Goal: Transaction & Acquisition: Obtain resource

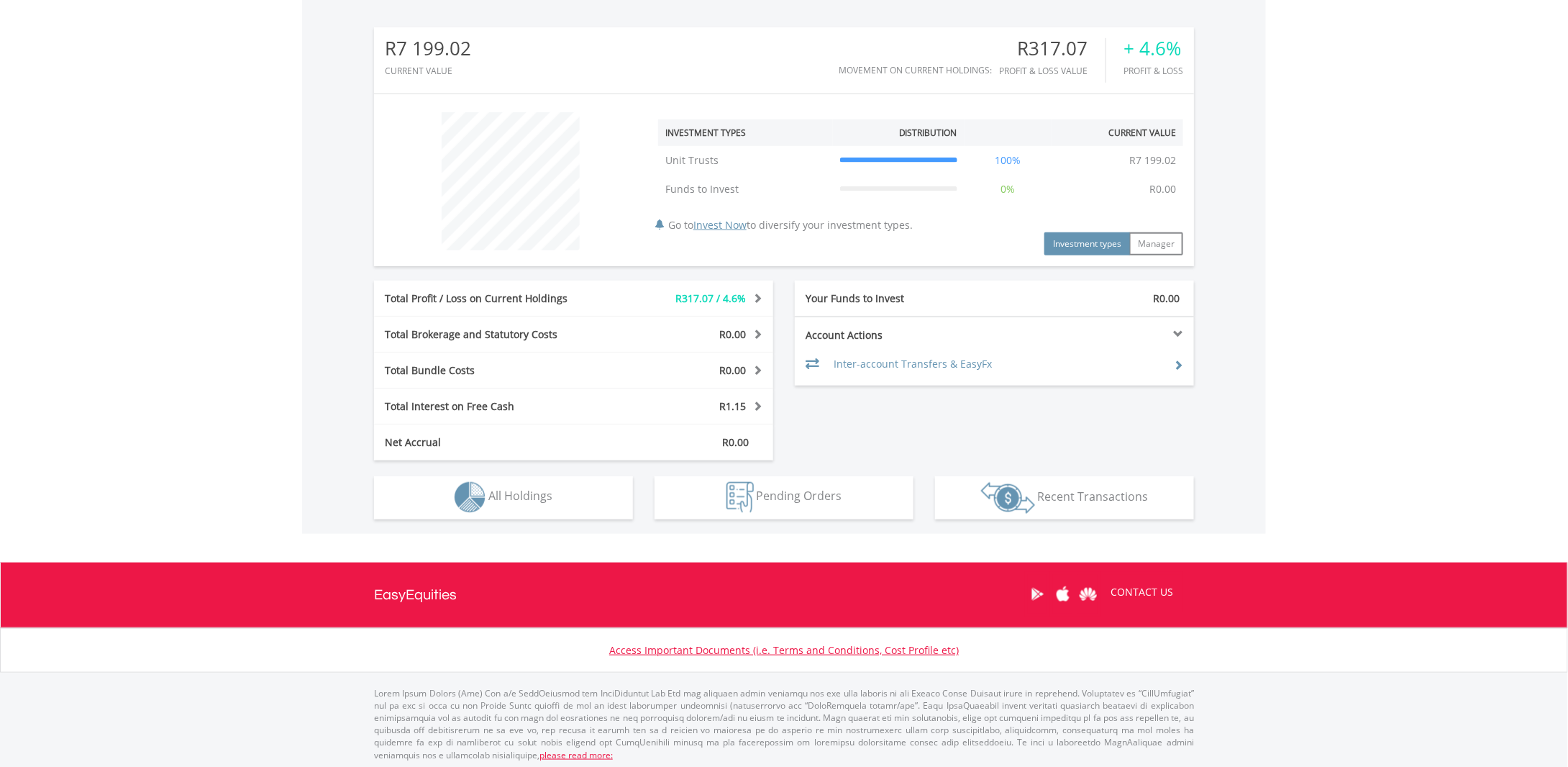
scroll to position [448, 0]
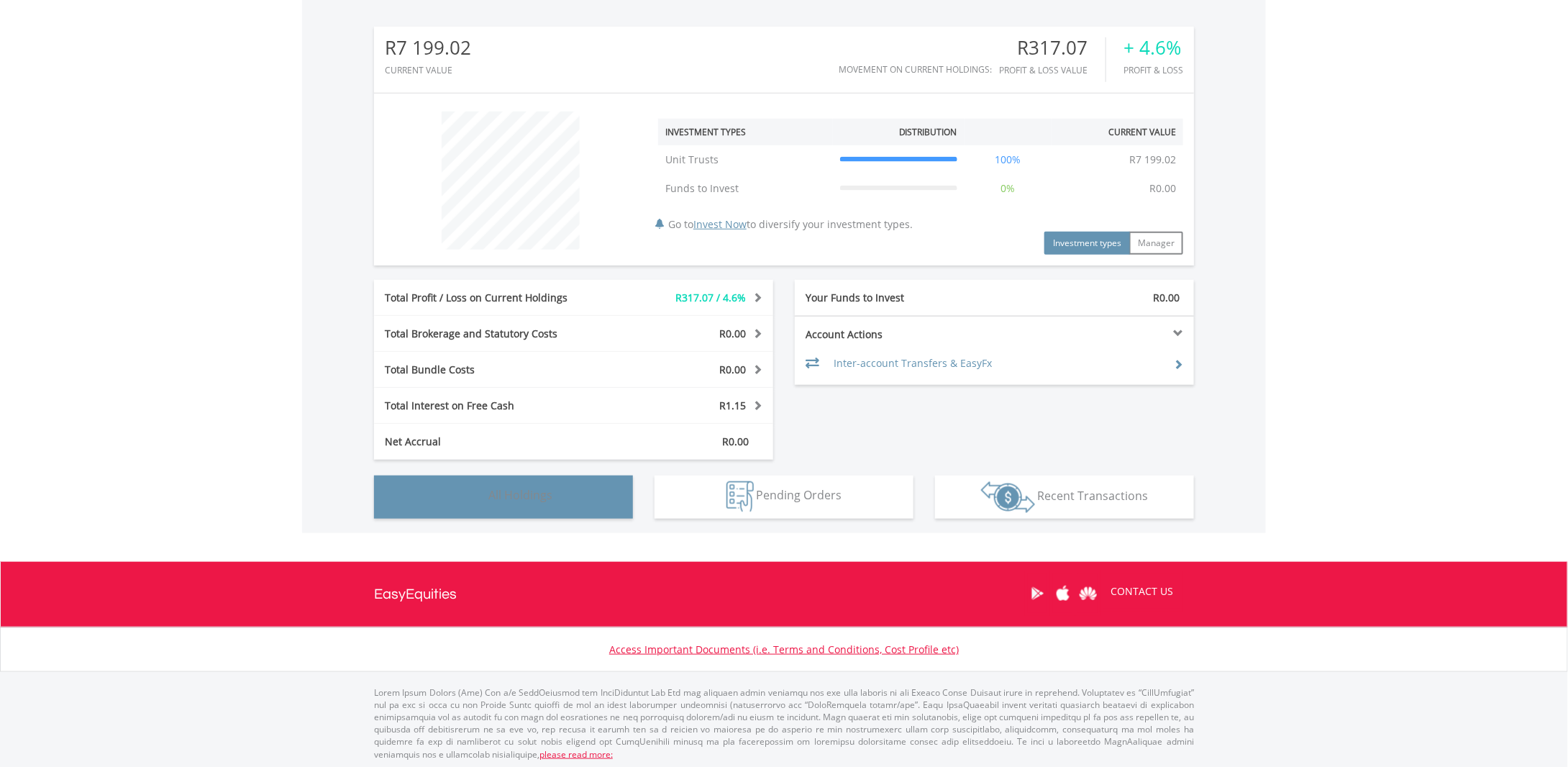
click at [534, 495] on span "All Holdings" at bounding box center [520, 495] width 64 height 16
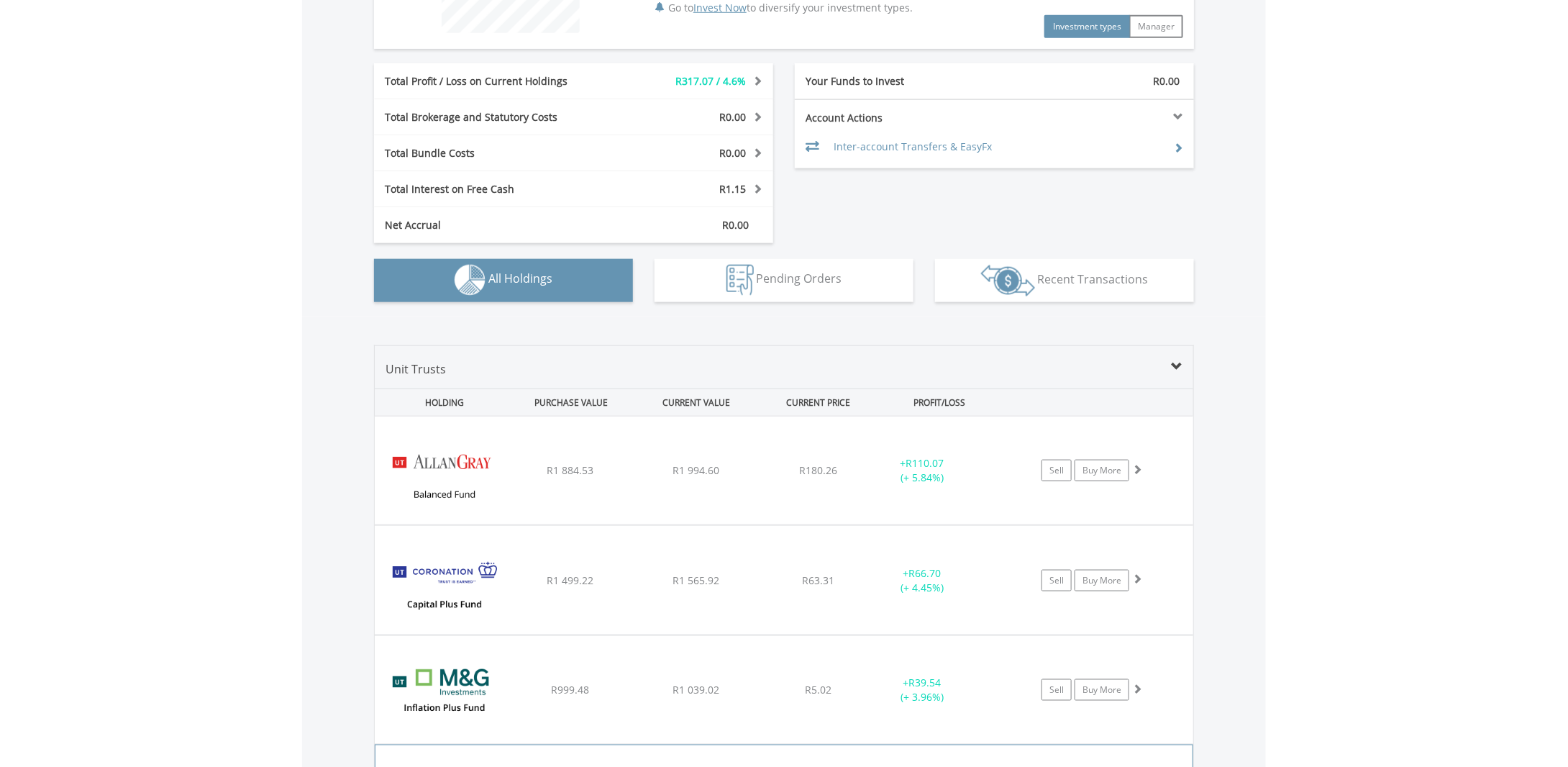
scroll to position [661, 0]
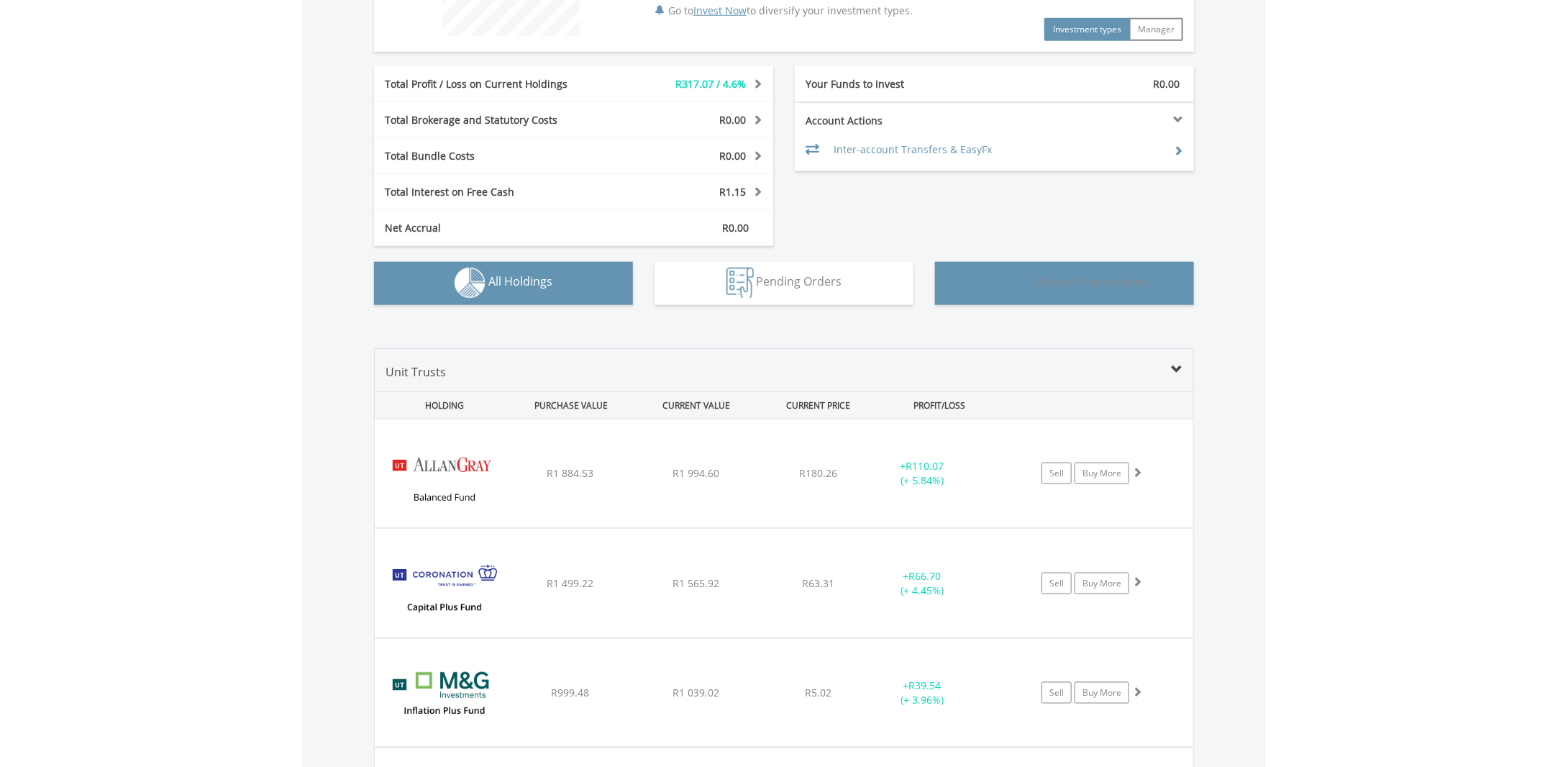
click at [1000, 276] on img "button" at bounding box center [1008, 283] width 54 height 32
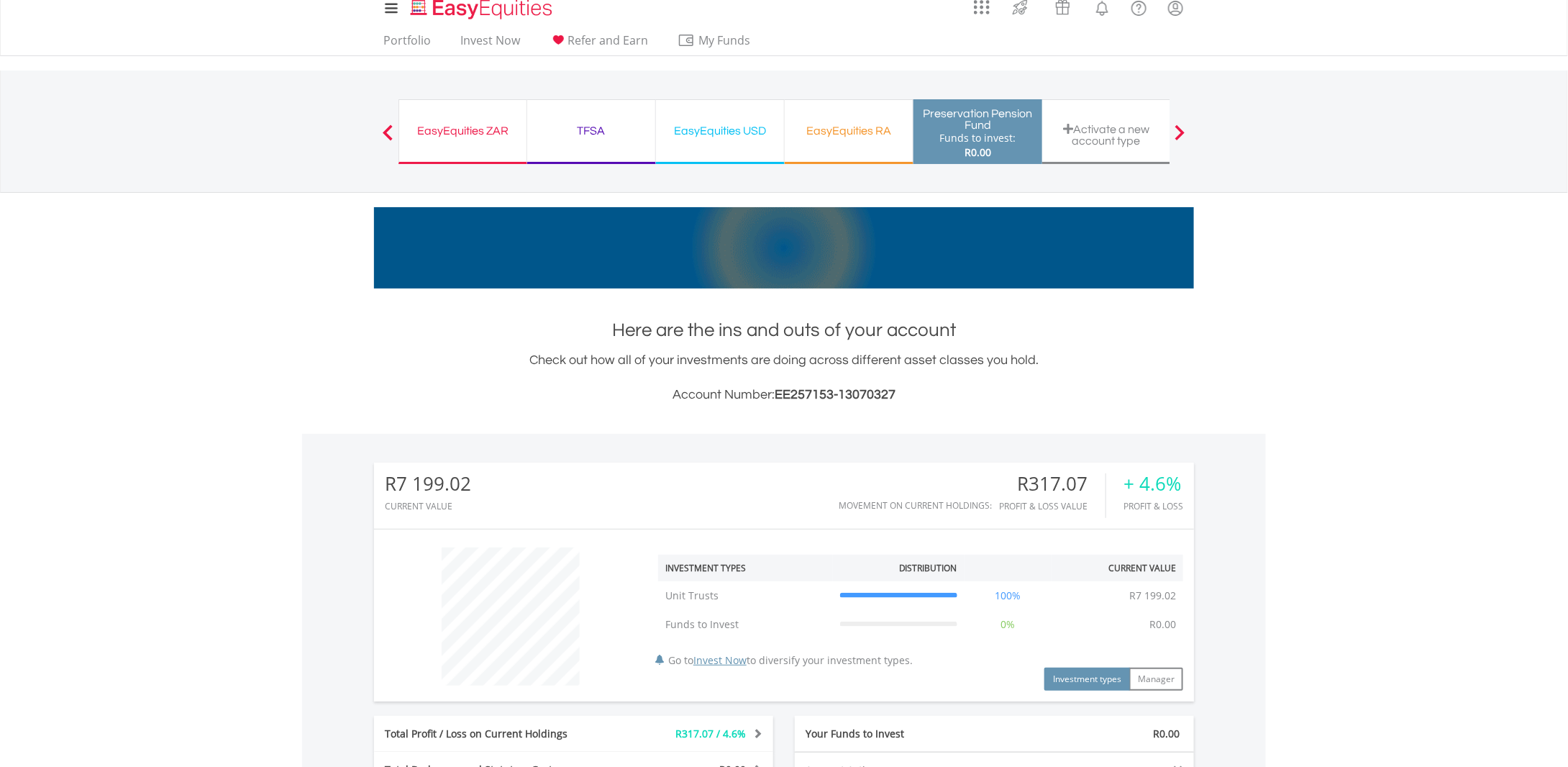
scroll to position [0, 0]
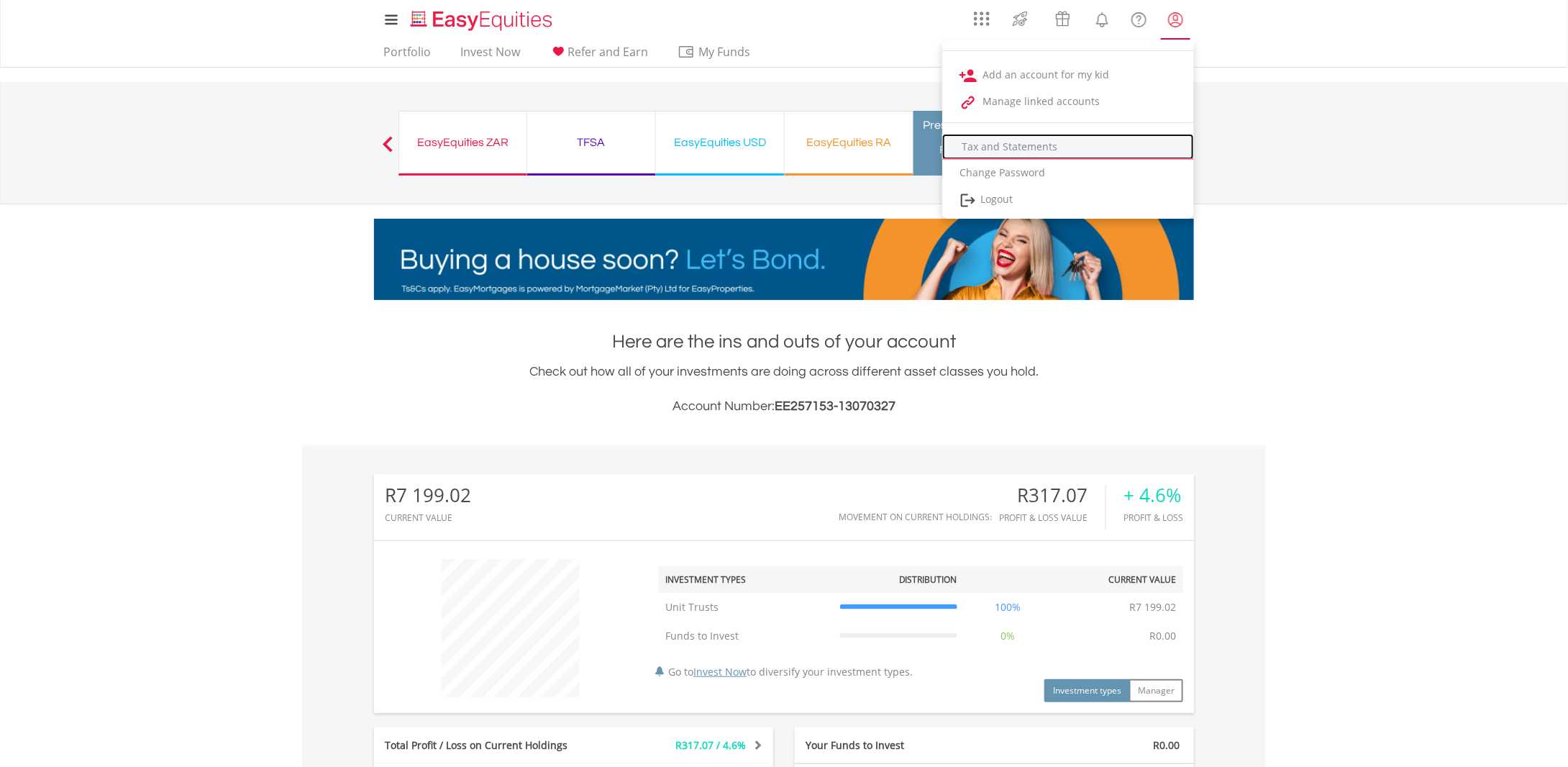
click at [1059, 148] on link "Tax and Statements" at bounding box center [1068, 147] width 252 height 26
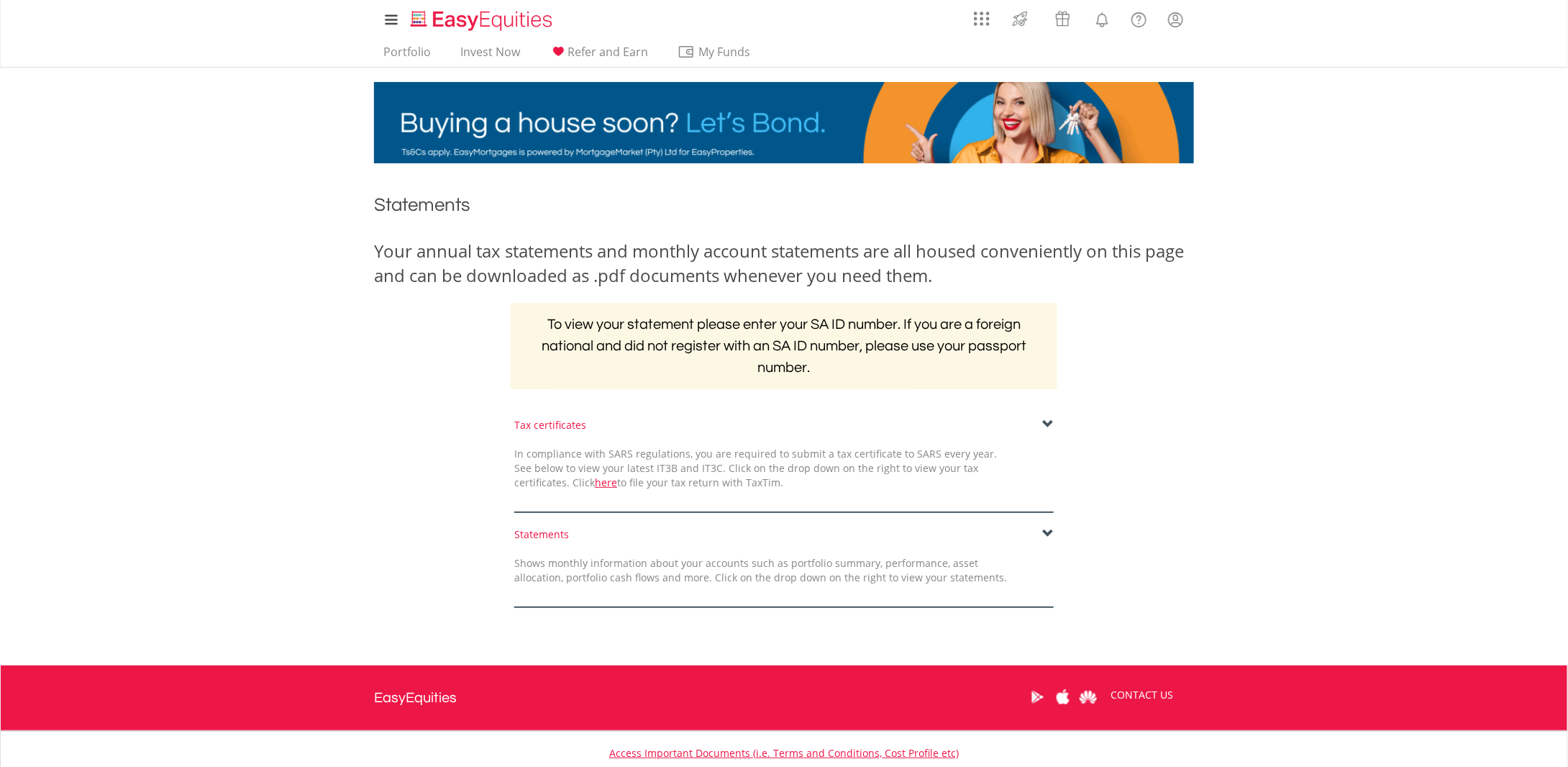
click at [1045, 422] on span at bounding box center [1048, 424] width 11 height 11
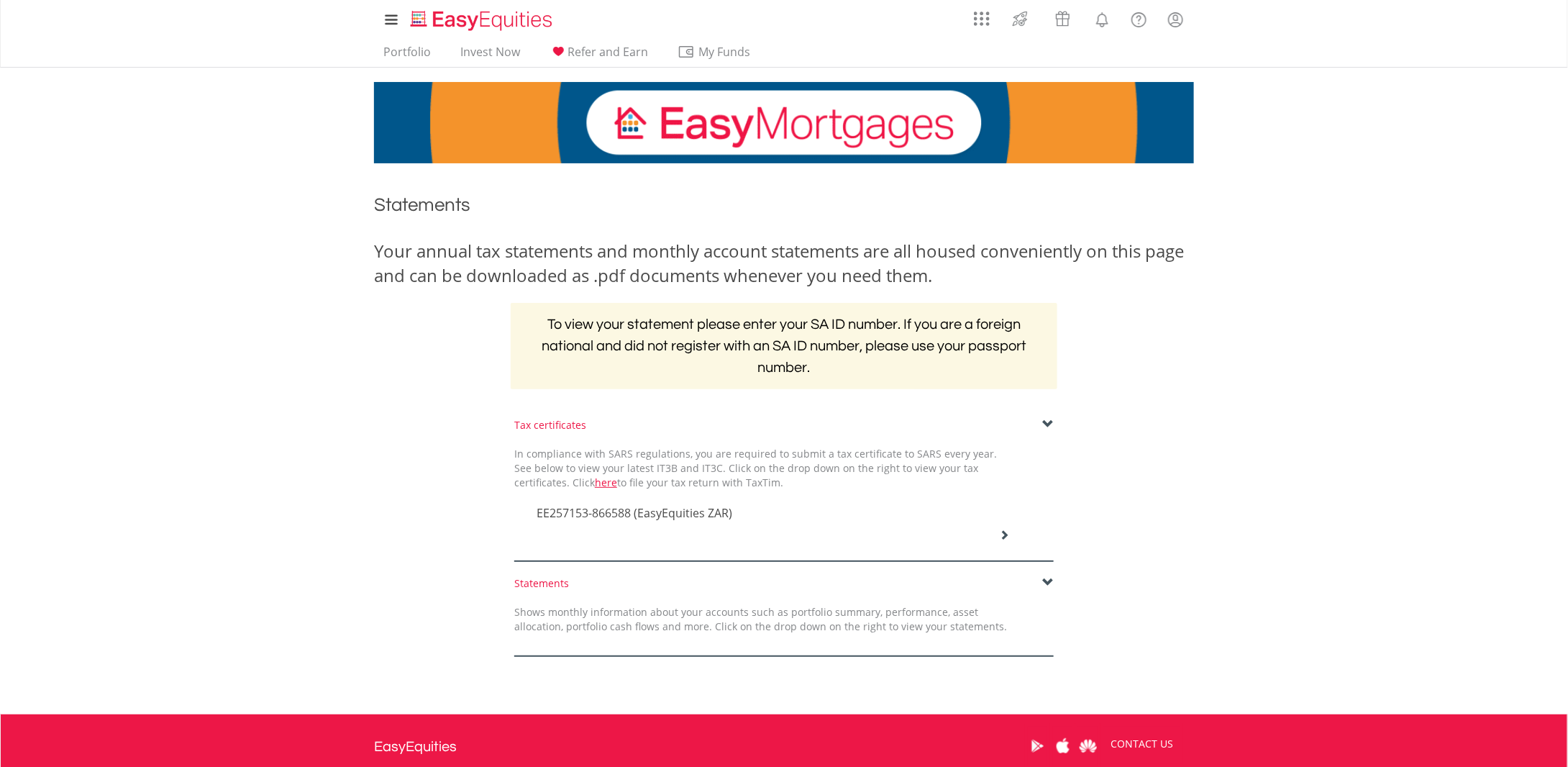
click at [608, 510] on span "EE257153-866588 (EasyEquities ZAR)" at bounding box center [634, 513] width 196 height 16
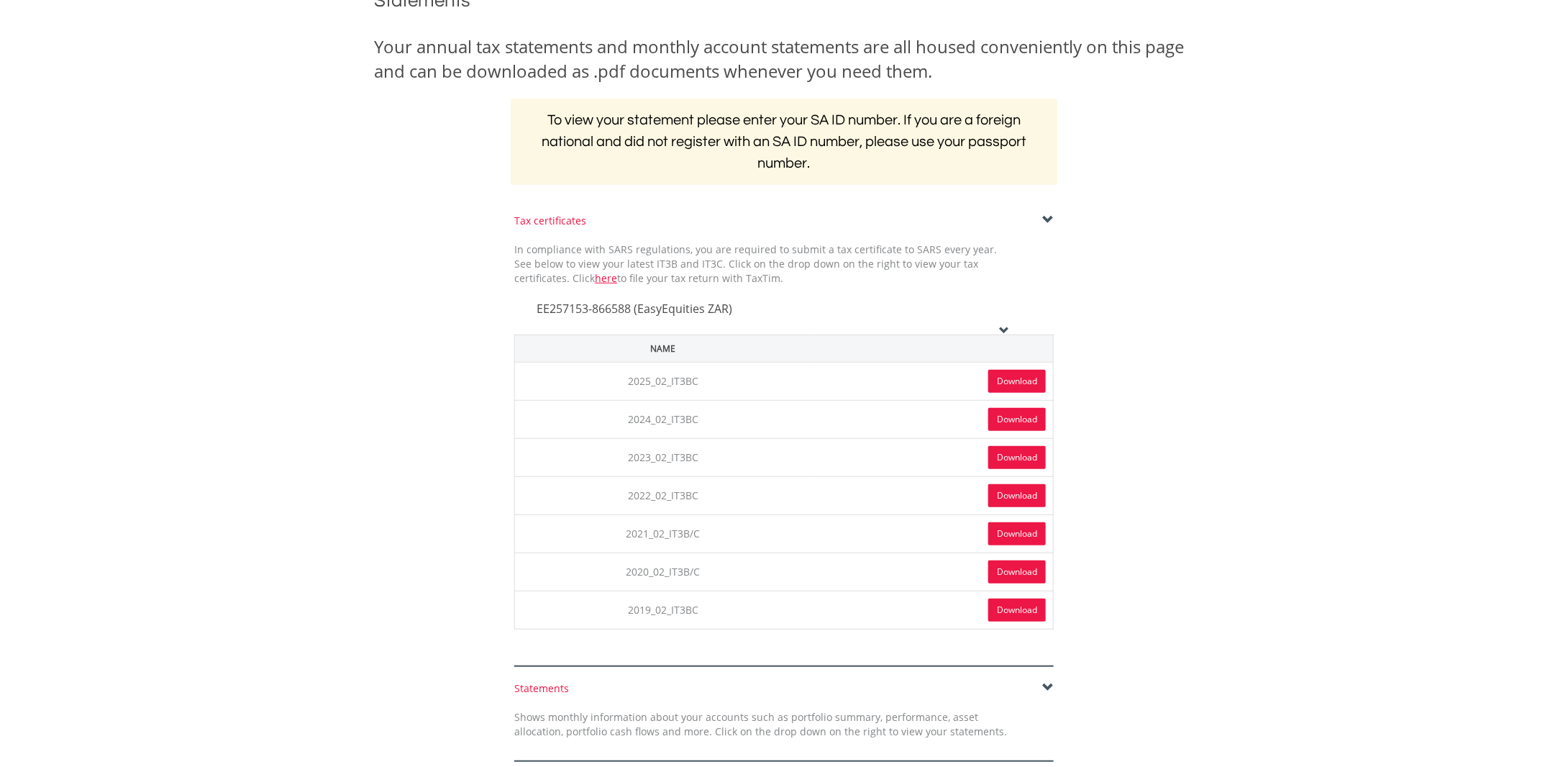
scroll to position [288, 0]
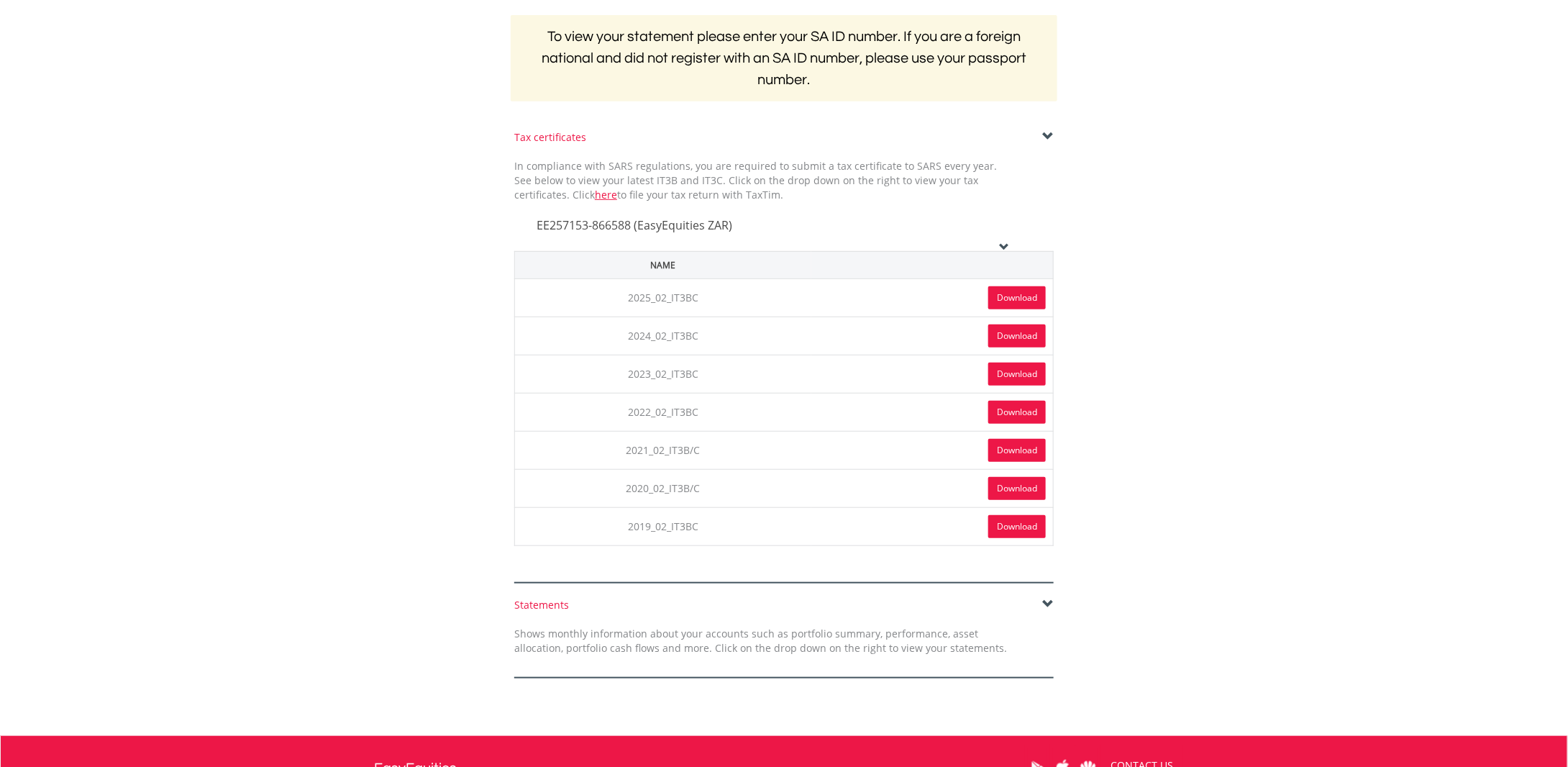
click at [1020, 294] on link "Download" at bounding box center [1017, 297] width 58 height 23
click at [1016, 334] on link "Download" at bounding box center [1017, 335] width 58 height 23
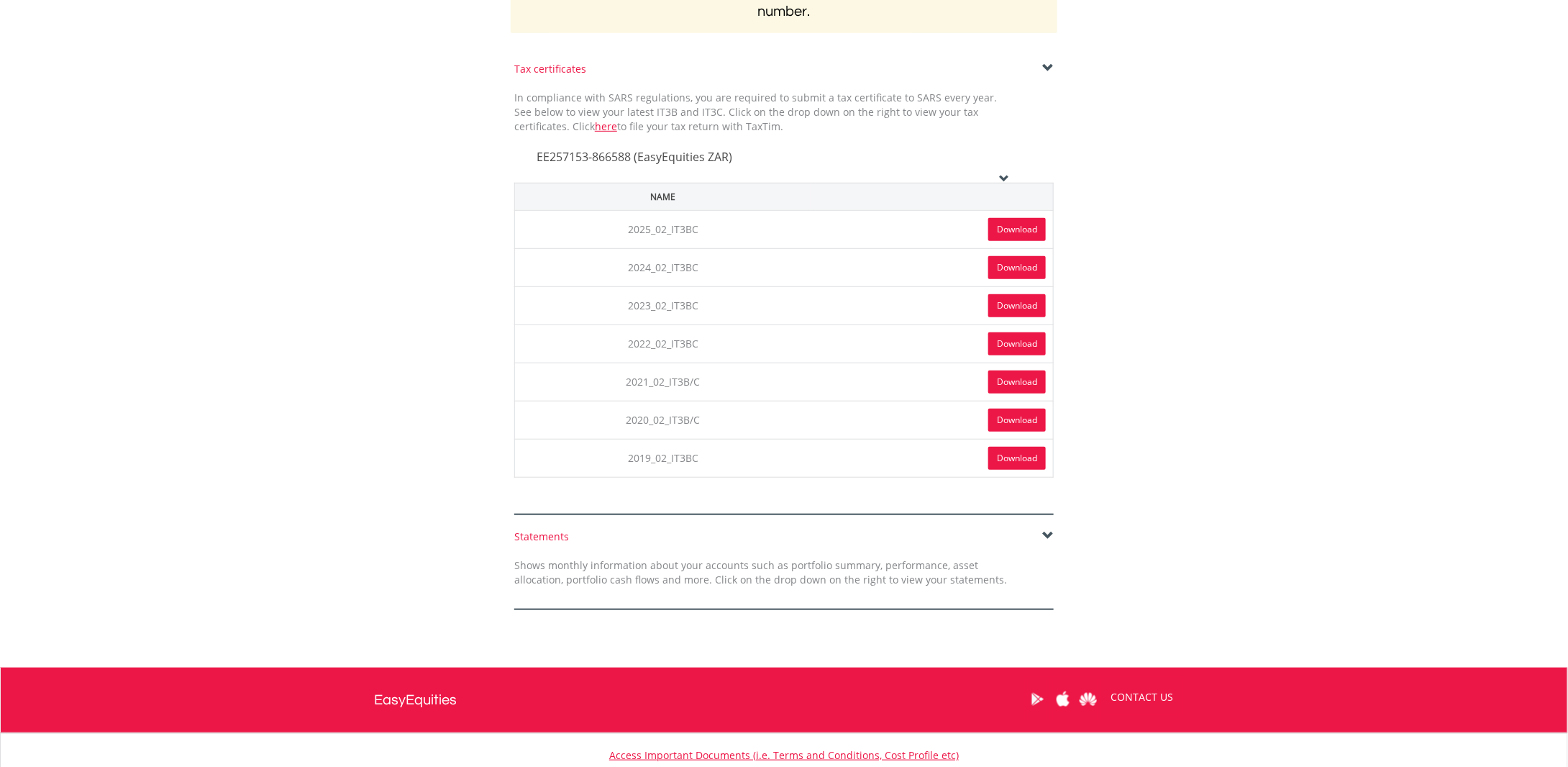
scroll to position [359, 0]
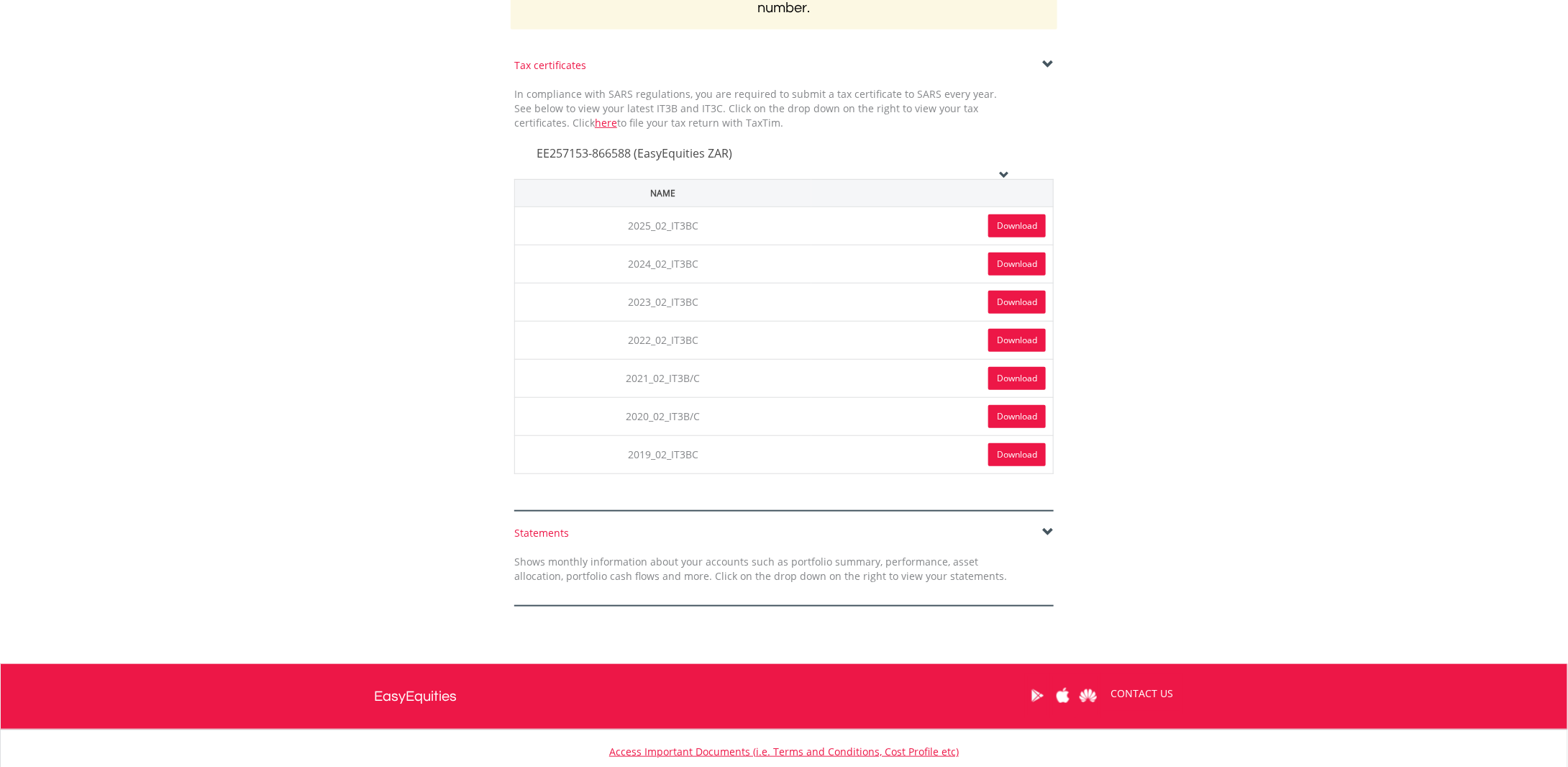
click at [1047, 526] on span at bounding box center [1048, 532] width 11 height 11
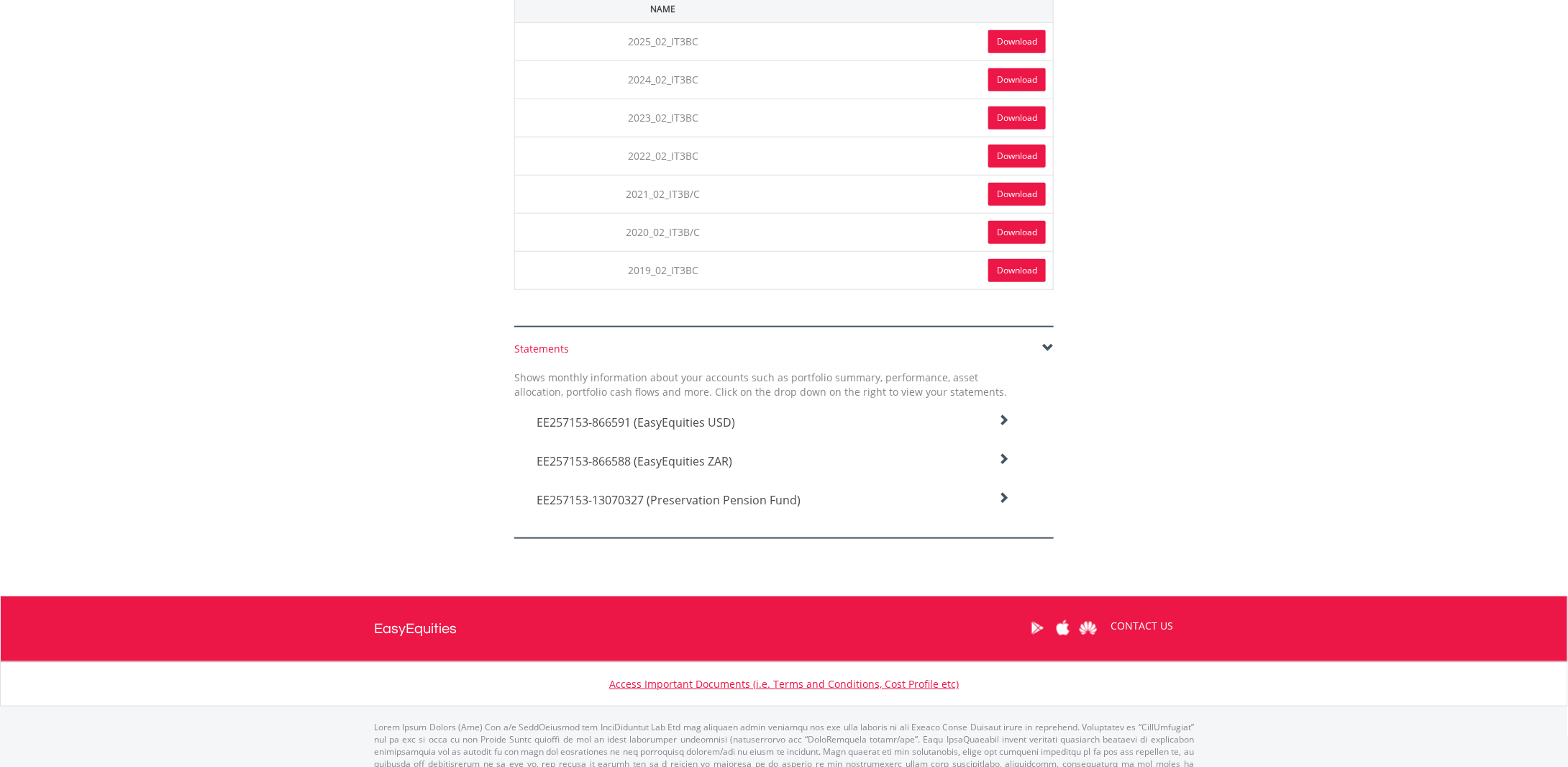
scroll to position [572, 0]
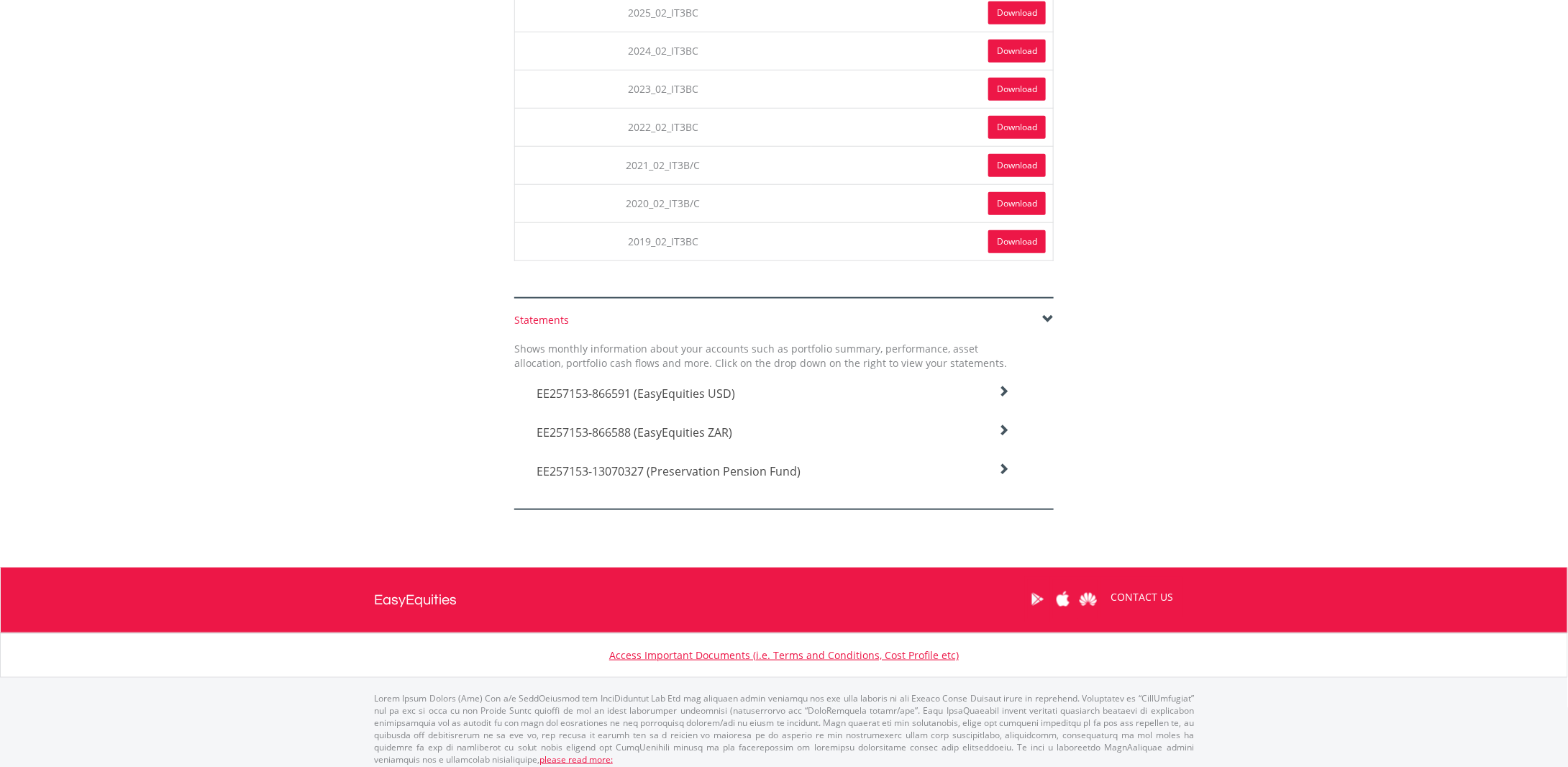
click at [1000, 397] on icon at bounding box center [1004, 391] width 11 height 11
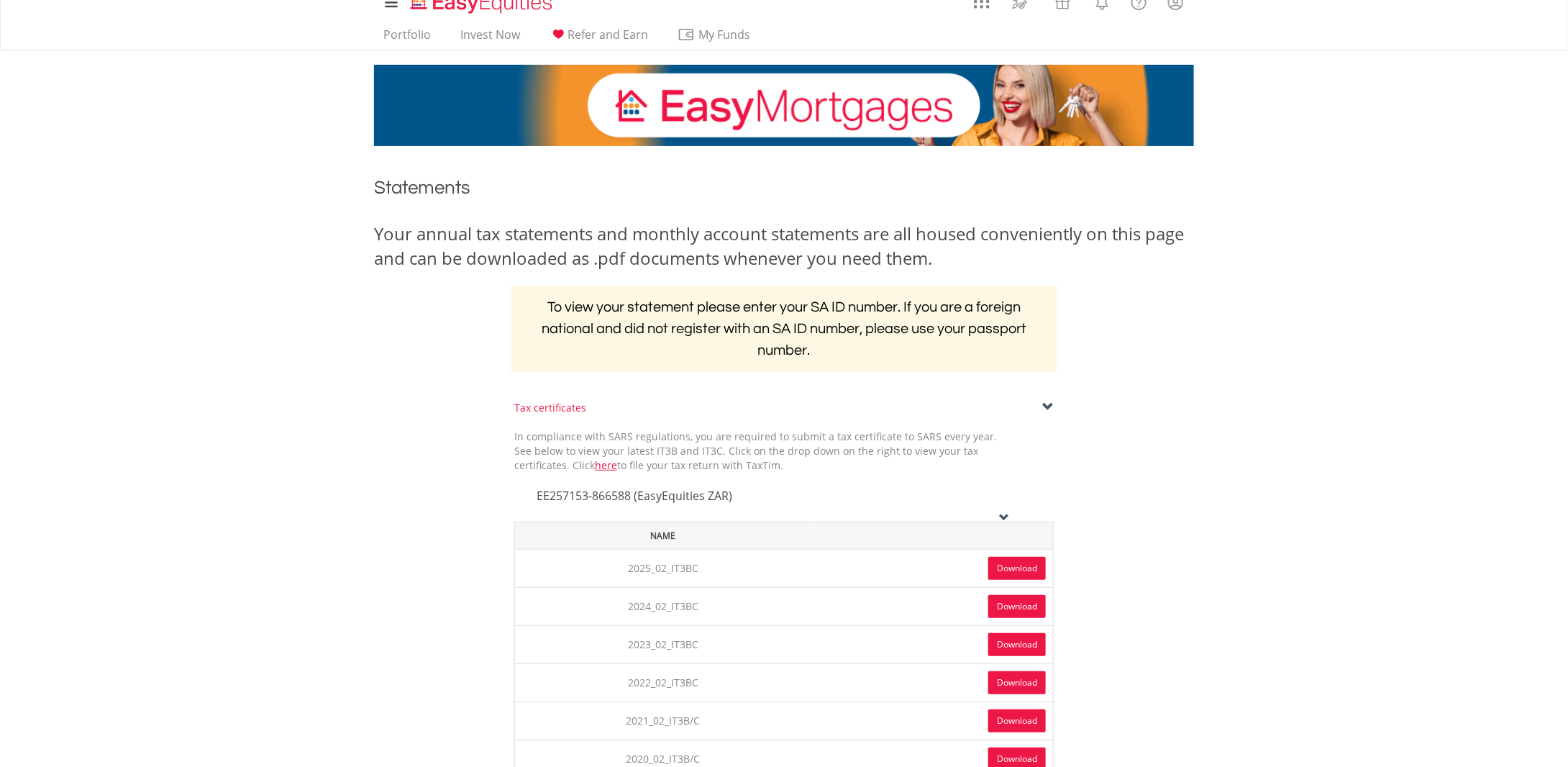
scroll to position [0, 0]
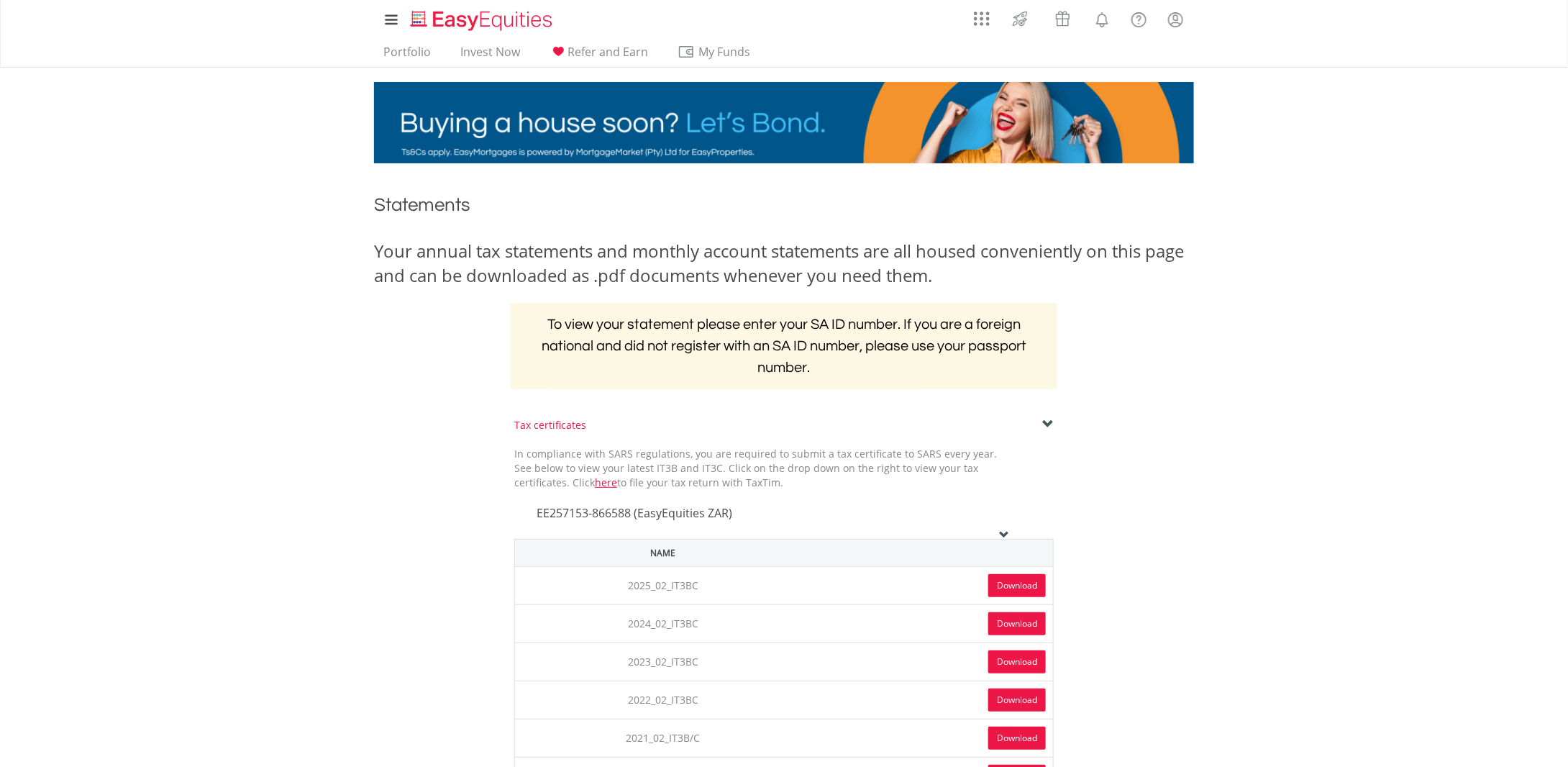
click at [1261, 280] on body "My Investments Invest Now New Listings Sell My Recurring Investments Pending Or…" at bounding box center [784, 758] width 1568 height 1516
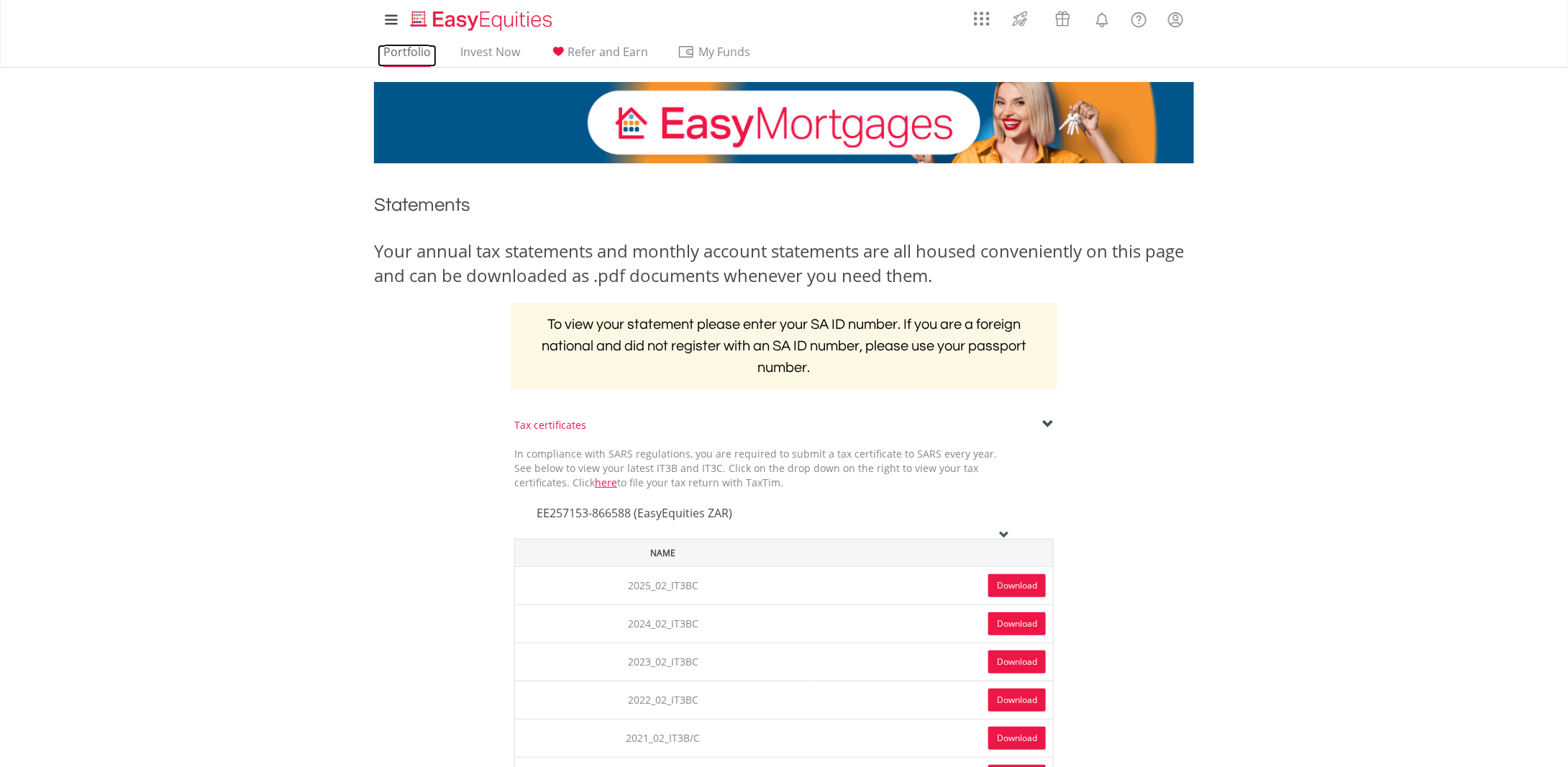
click at [429, 55] on link "Portfolio" at bounding box center [408, 56] width 59 height 22
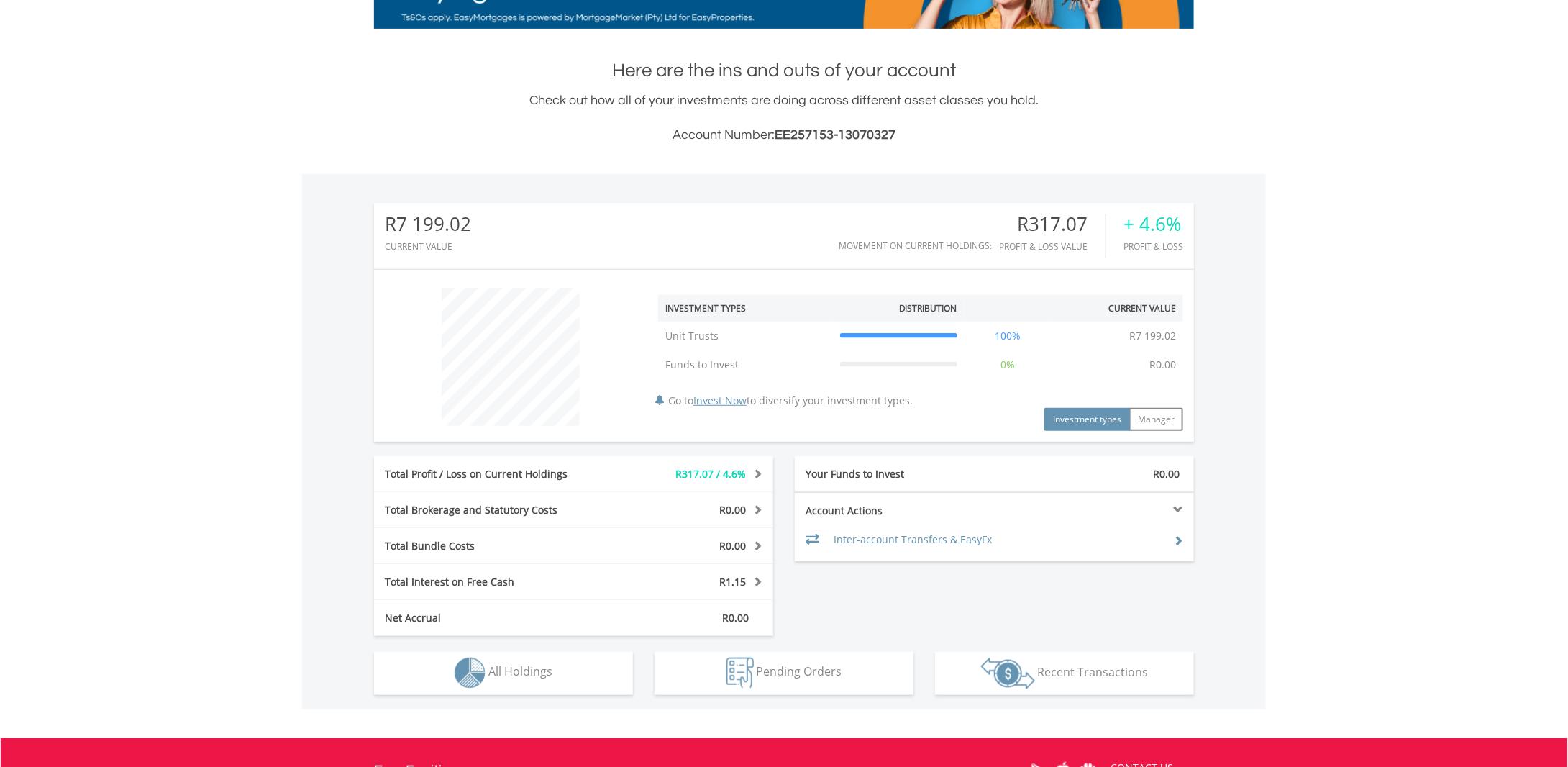
scroll to position [288, 0]
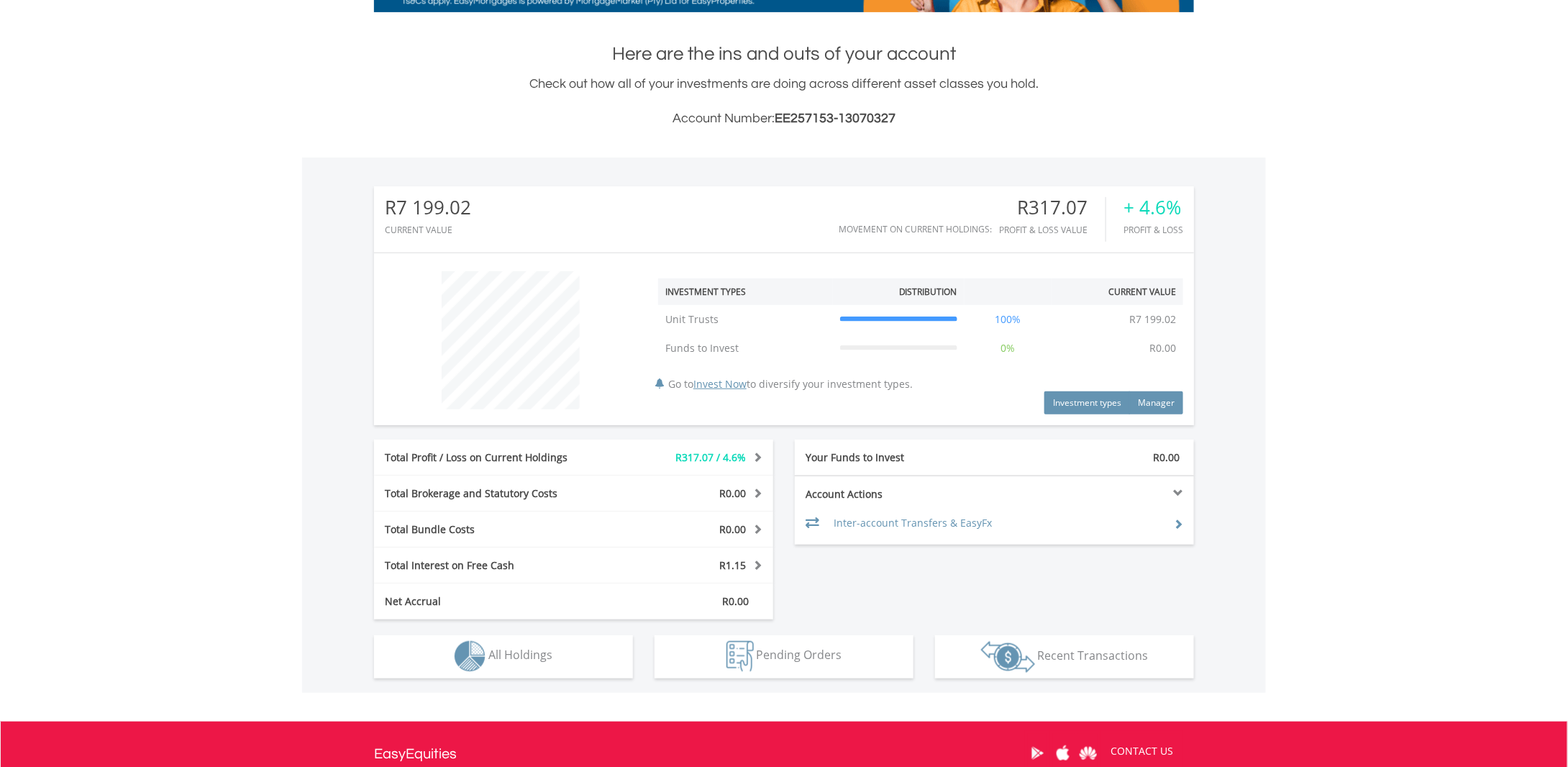
click at [1166, 399] on button "Manager" at bounding box center [1156, 402] width 54 height 23
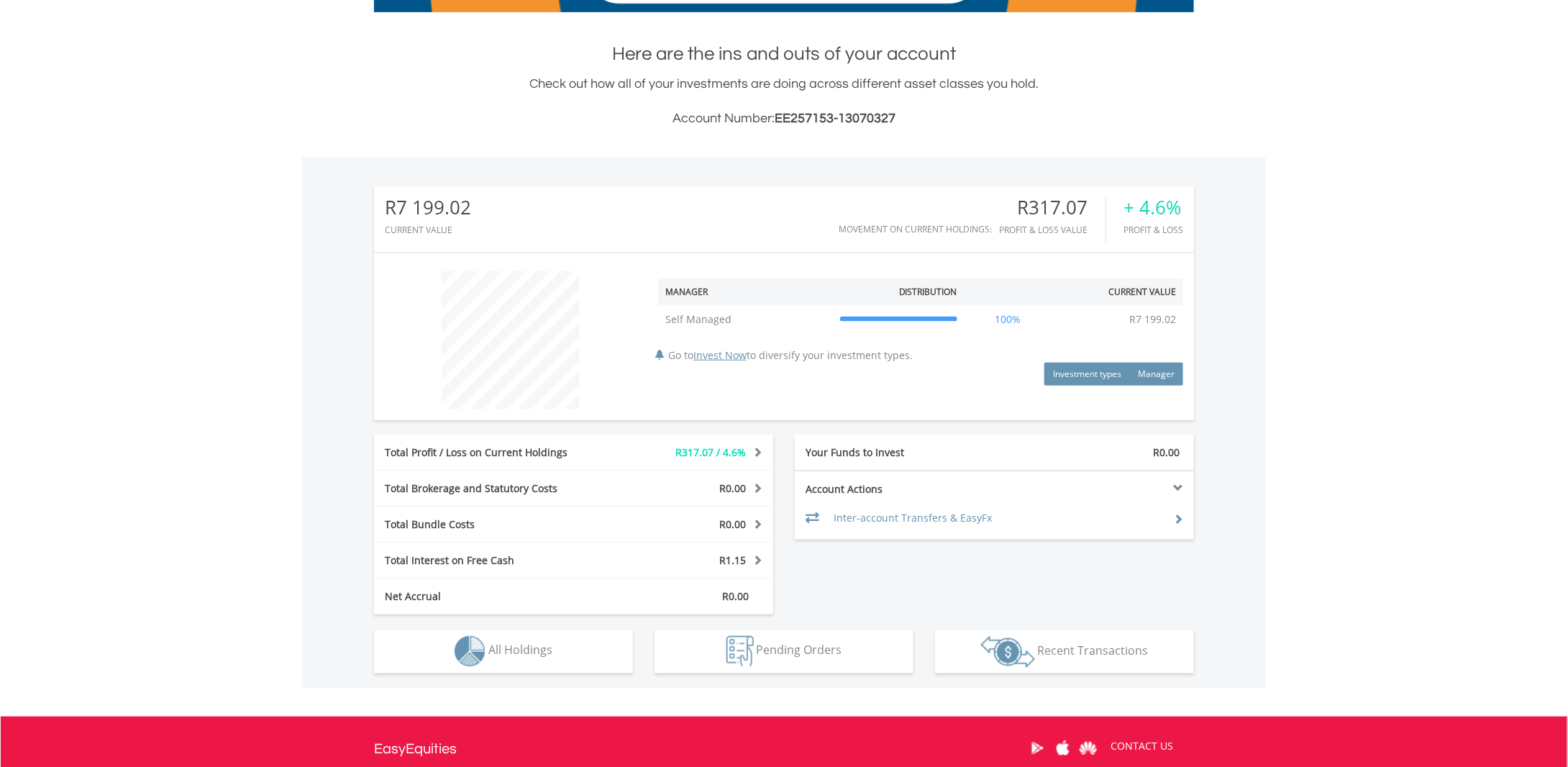
click at [1085, 378] on button "Investment types" at bounding box center [1088, 373] width 85 height 23
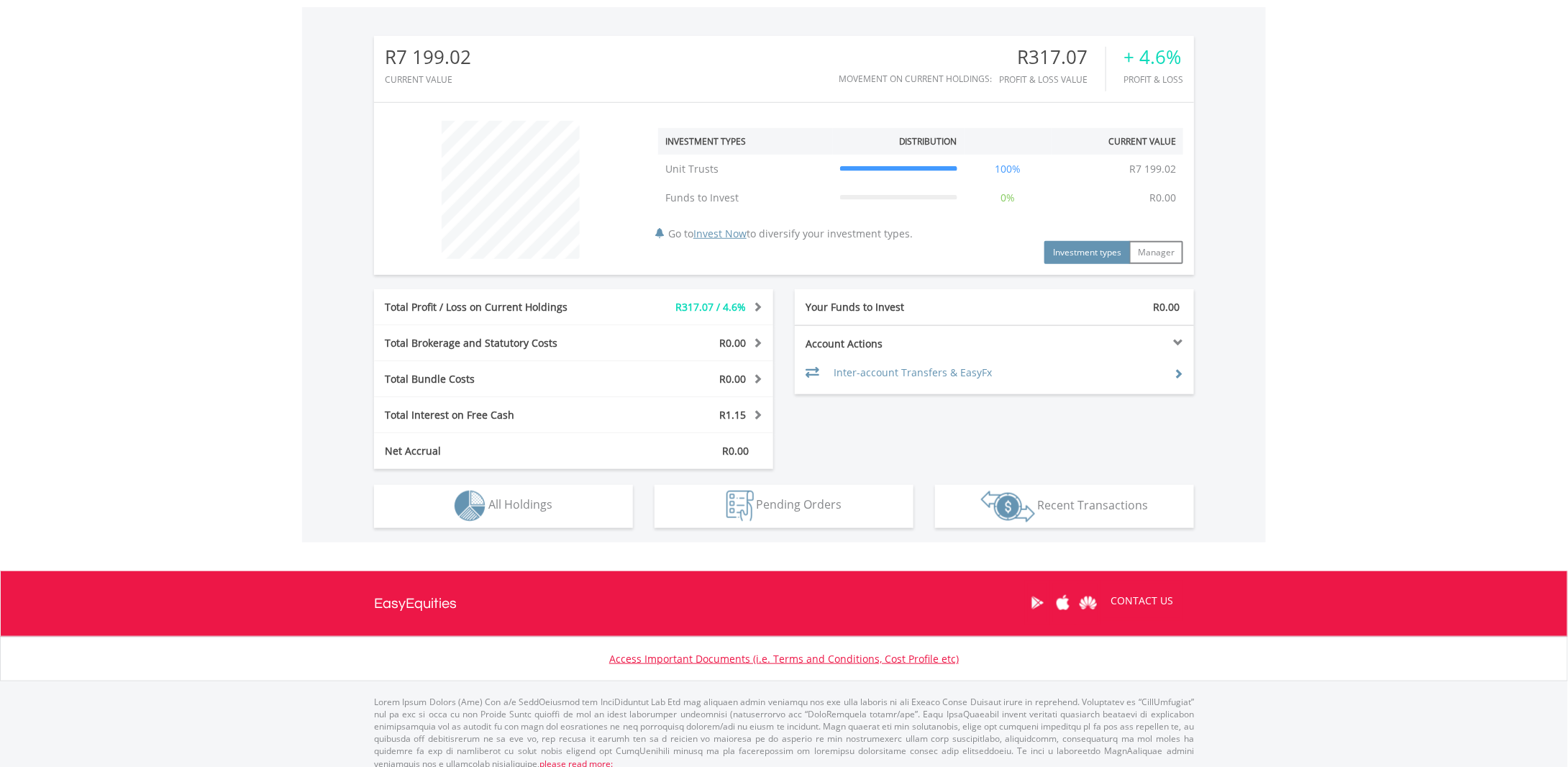
scroll to position [448, 0]
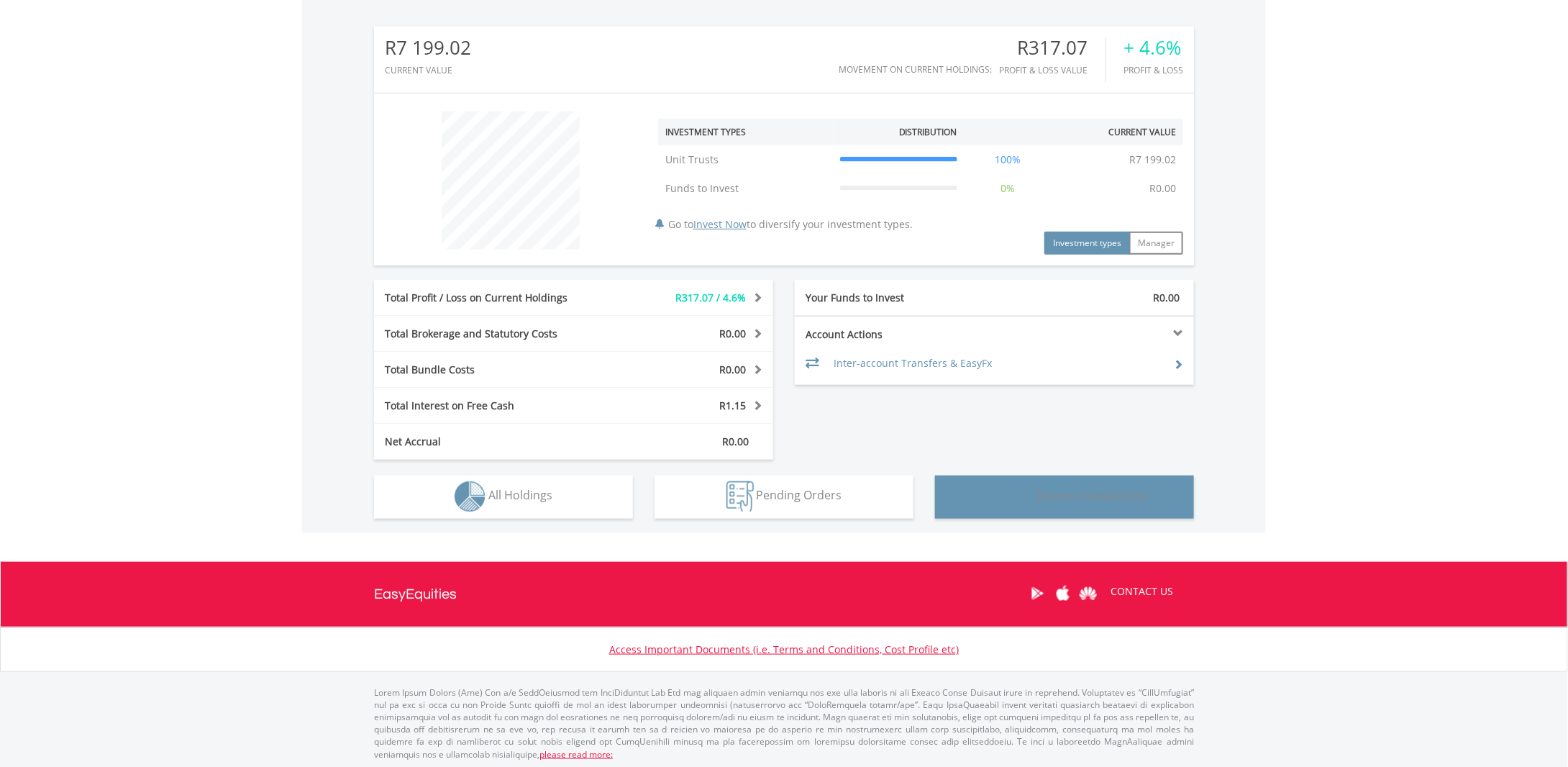
click at [1031, 495] on img "button" at bounding box center [1008, 497] width 54 height 32
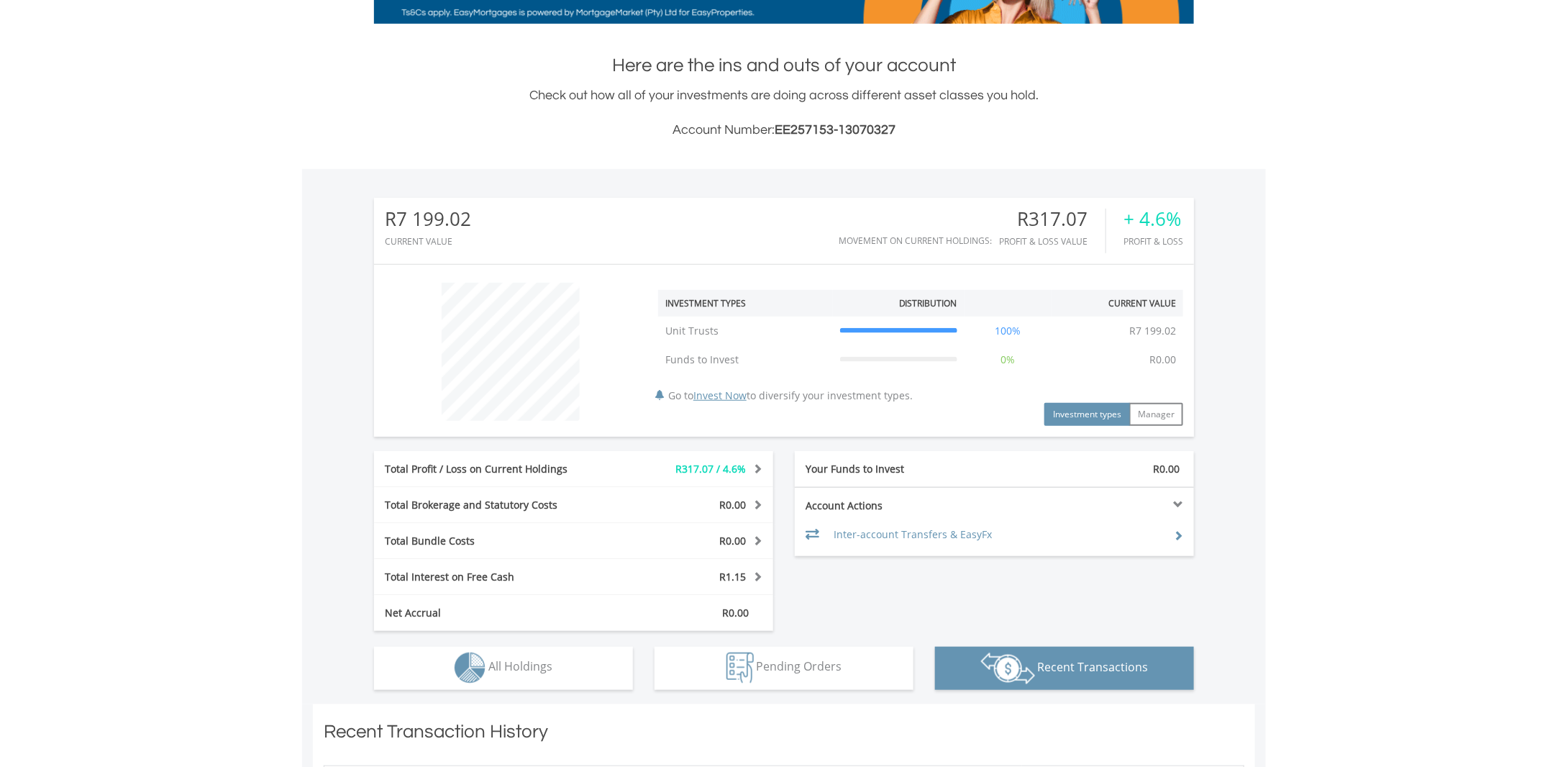
scroll to position [0, 0]
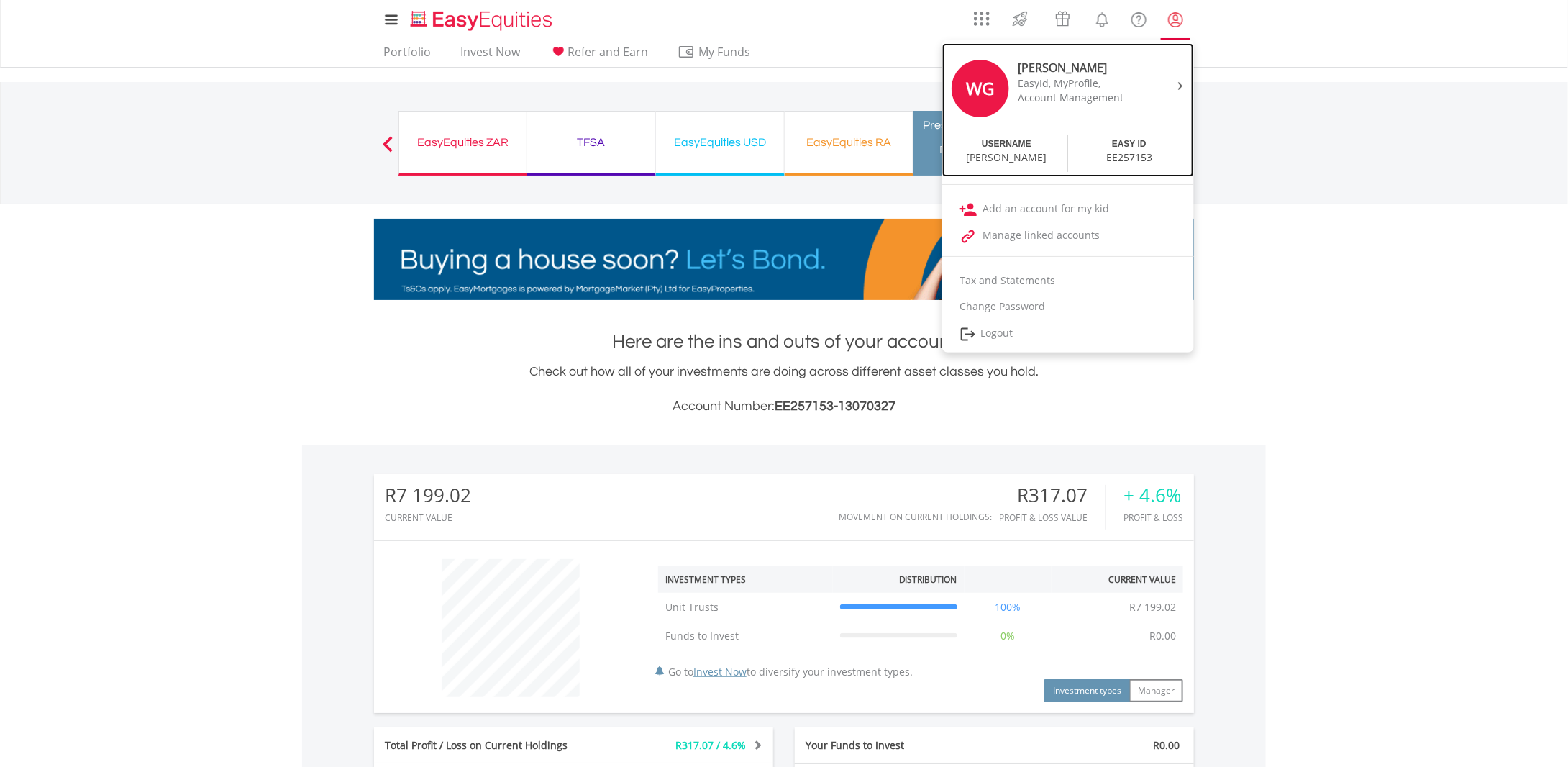
click at [1057, 85] on div "EasyId, MyProfile," at bounding box center [1078, 83] width 121 height 14
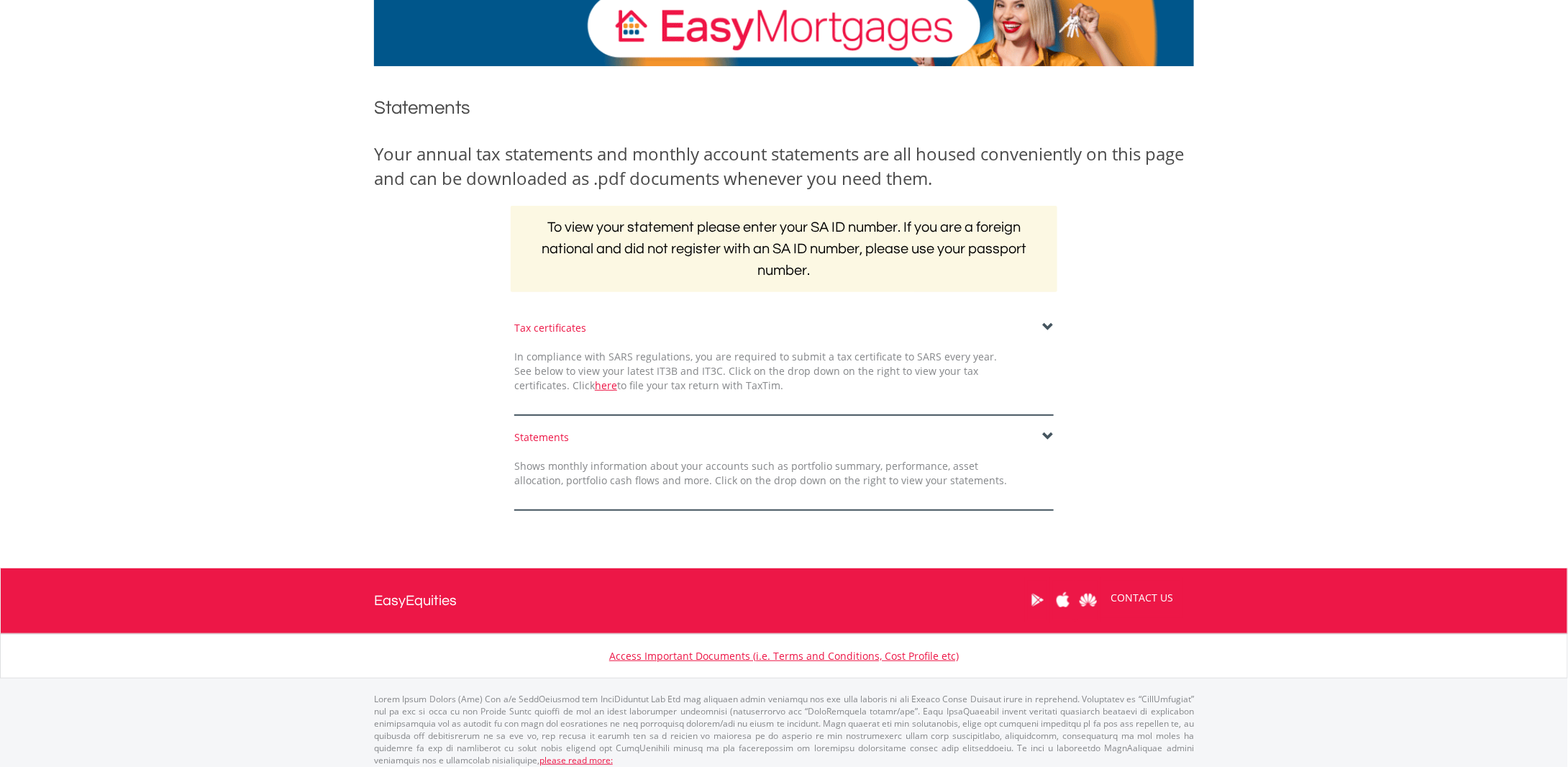
scroll to position [104, 0]
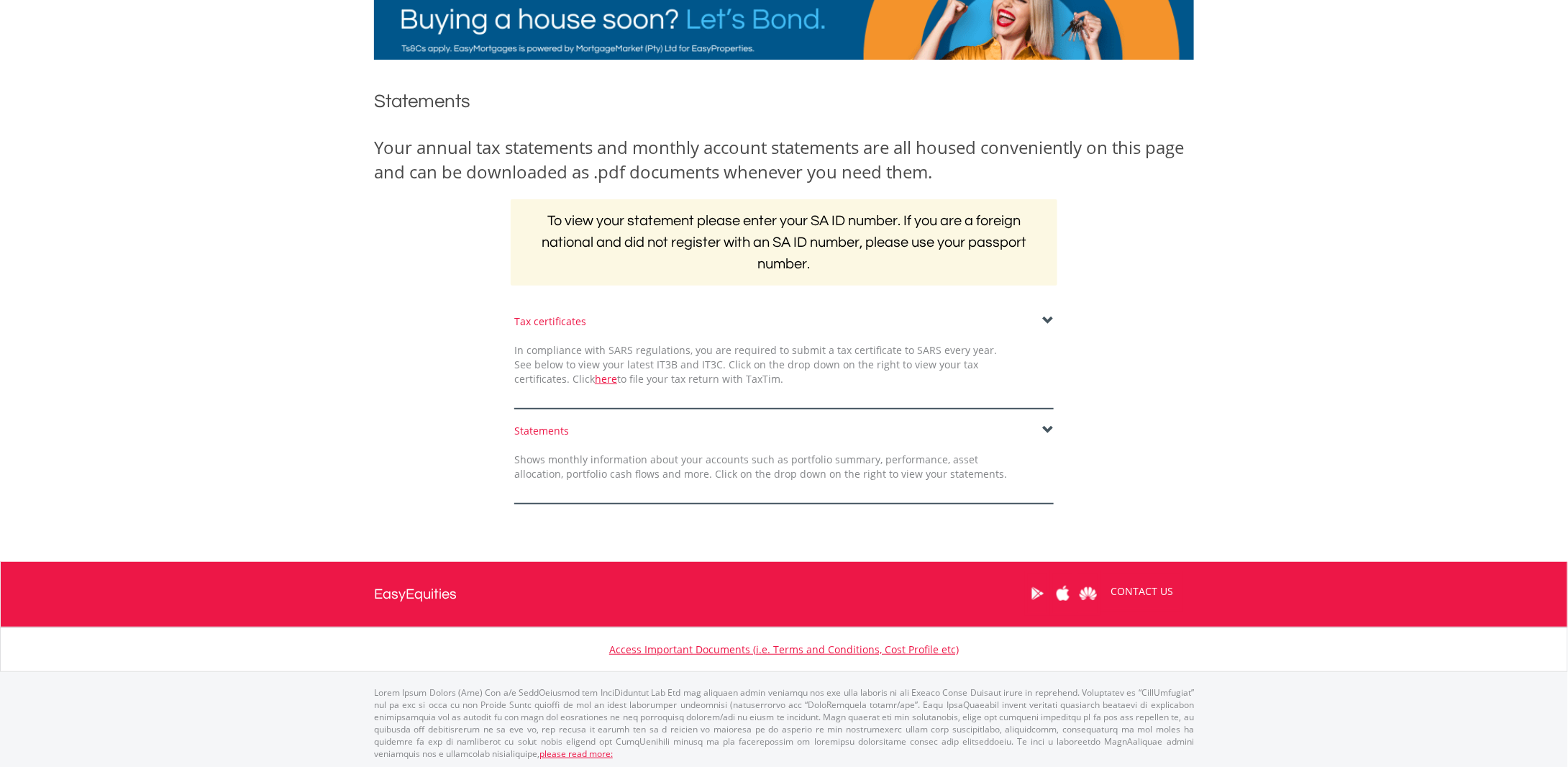
click at [1046, 429] on span at bounding box center [1048, 430] width 11 height 11
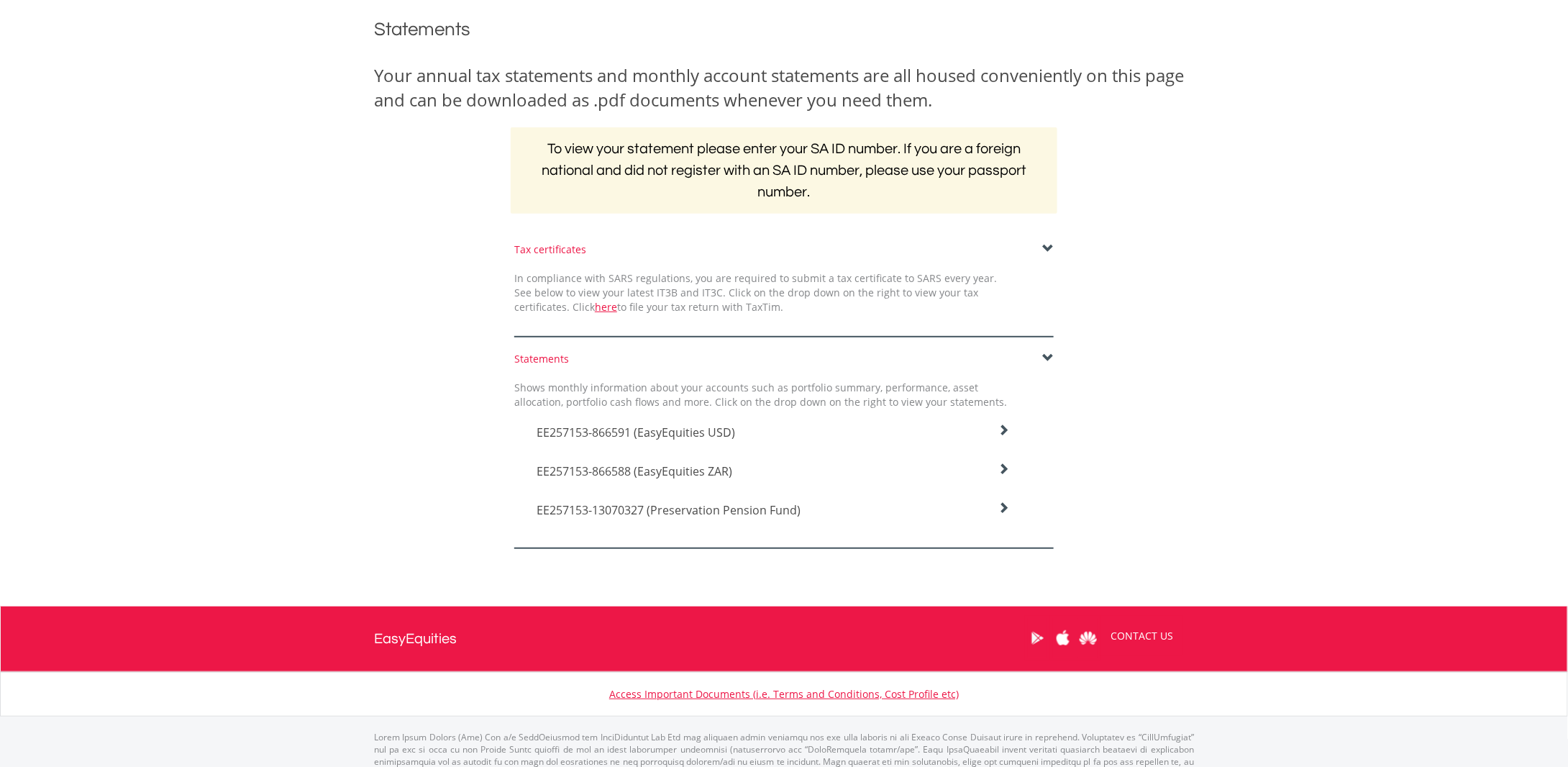
scroll to position [220, 0]
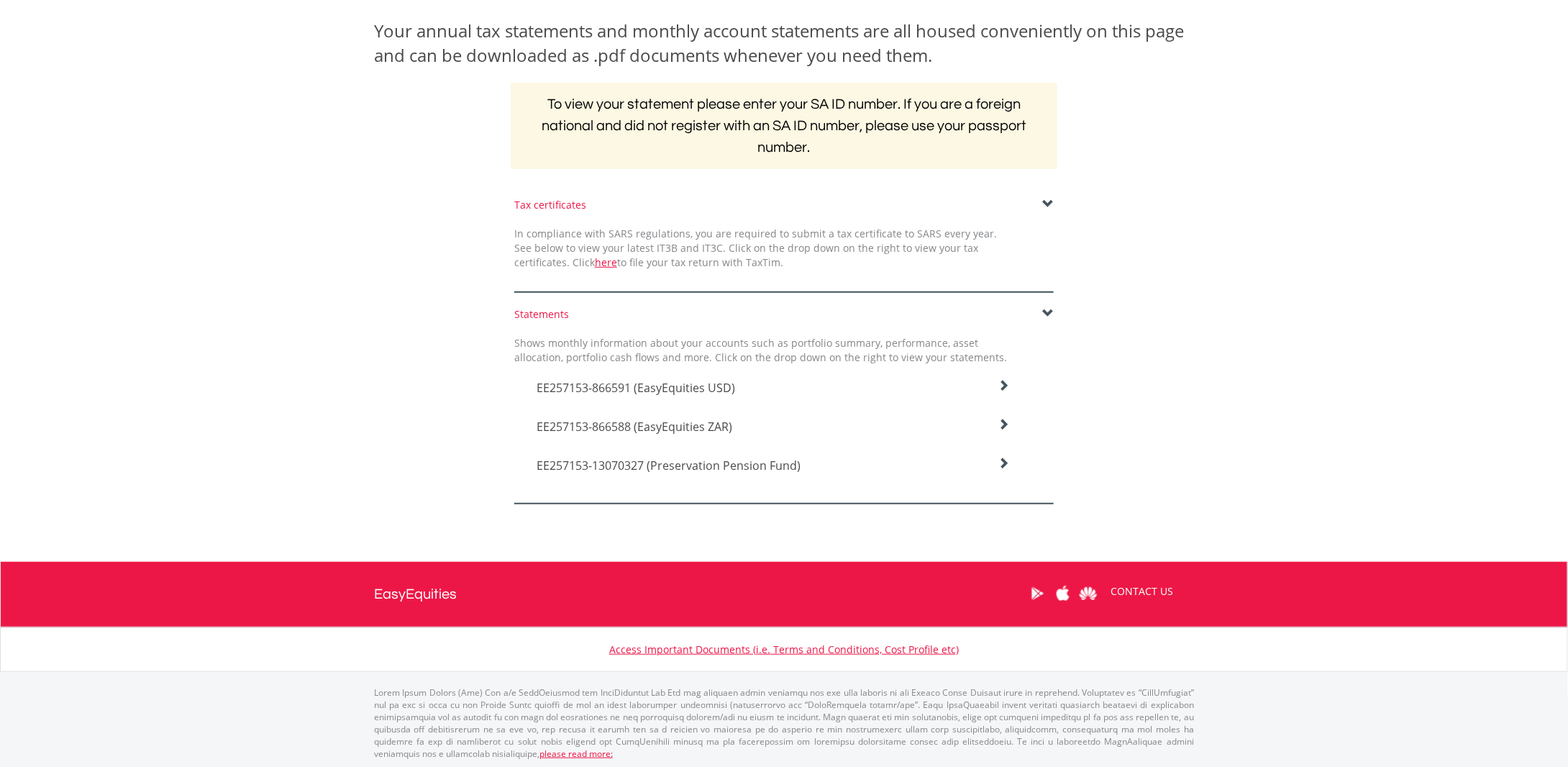
click at [1007, 391] on icon at bounding box center [1004, 385] width 11 height 11
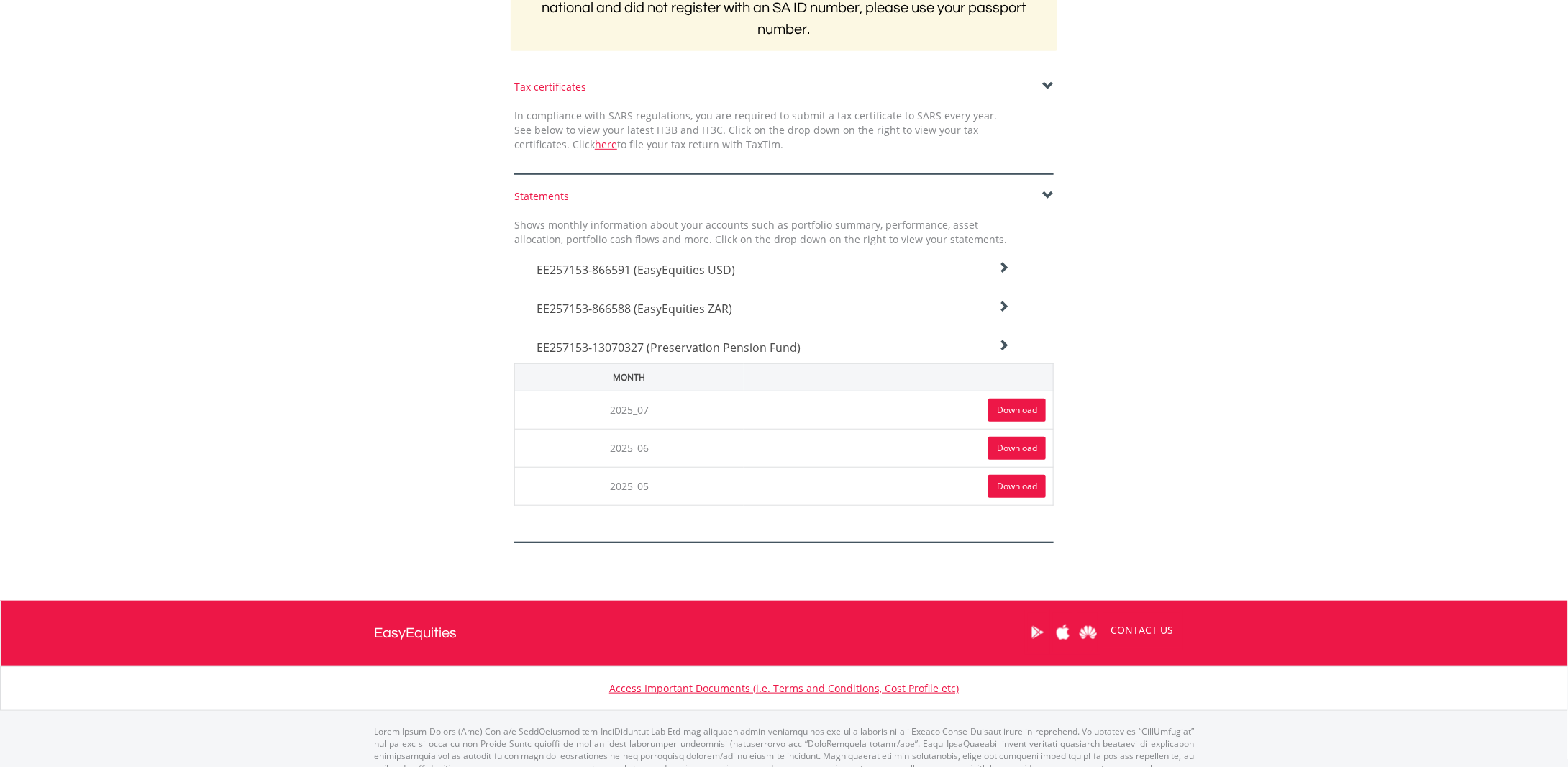
scroll to position [374, 0]
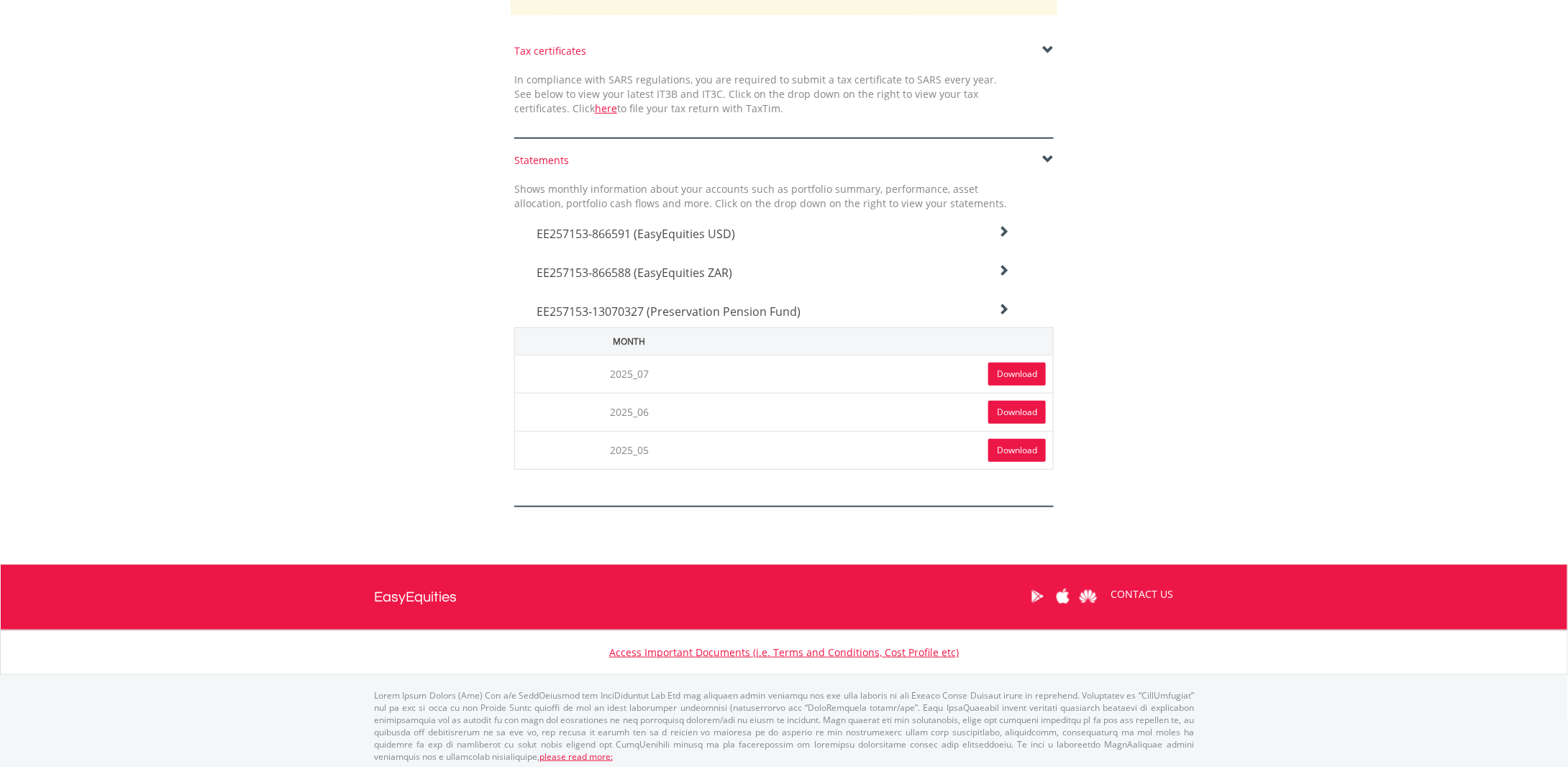
click at [1008, 448] on link "Download" at bounding box center [1017, 449] width 58 height 23
click at [1020, 373] on link "Download" at bounding box center [1017, 373] width 58 height 23
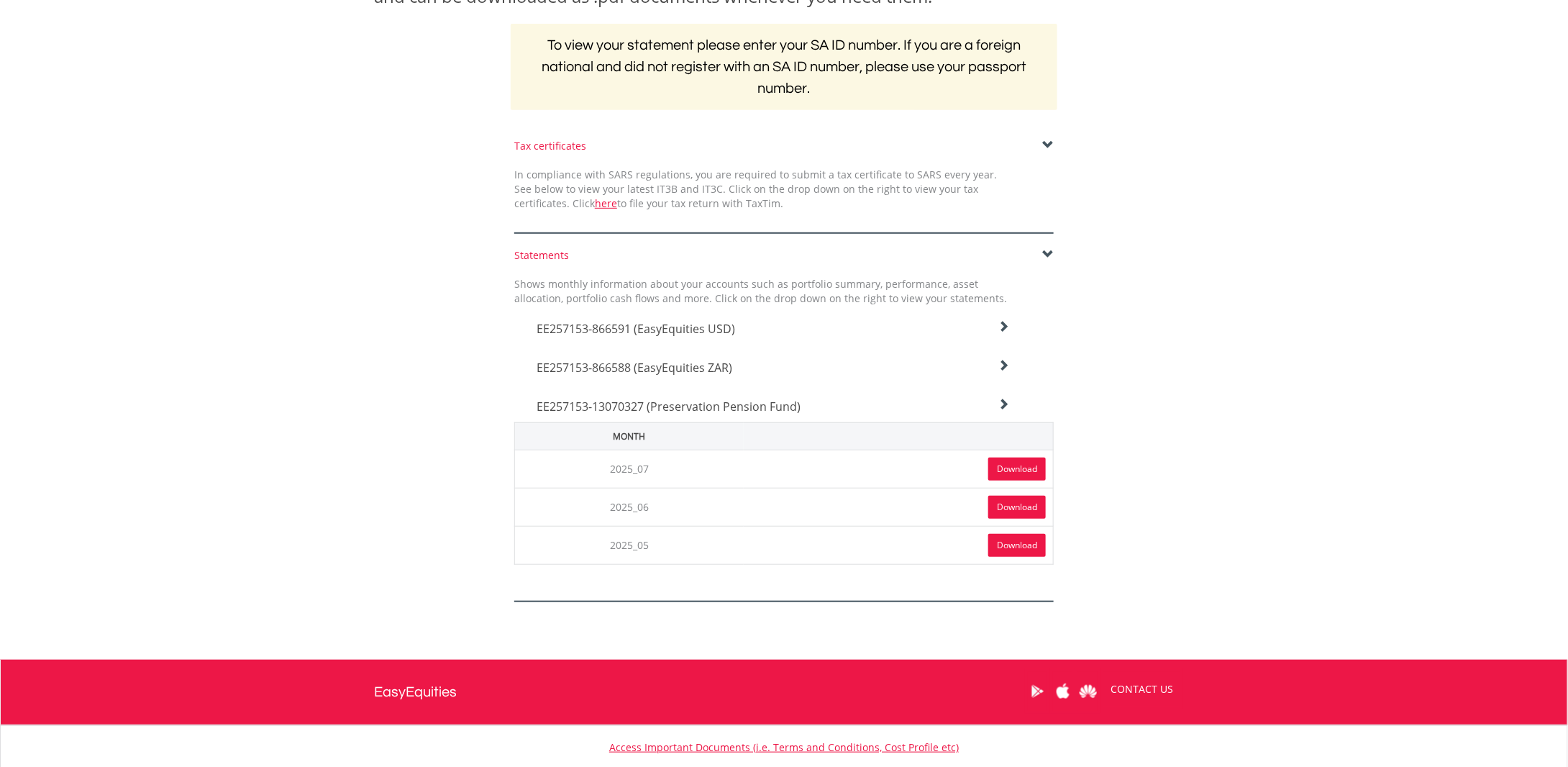
scroll to position [302, 0]
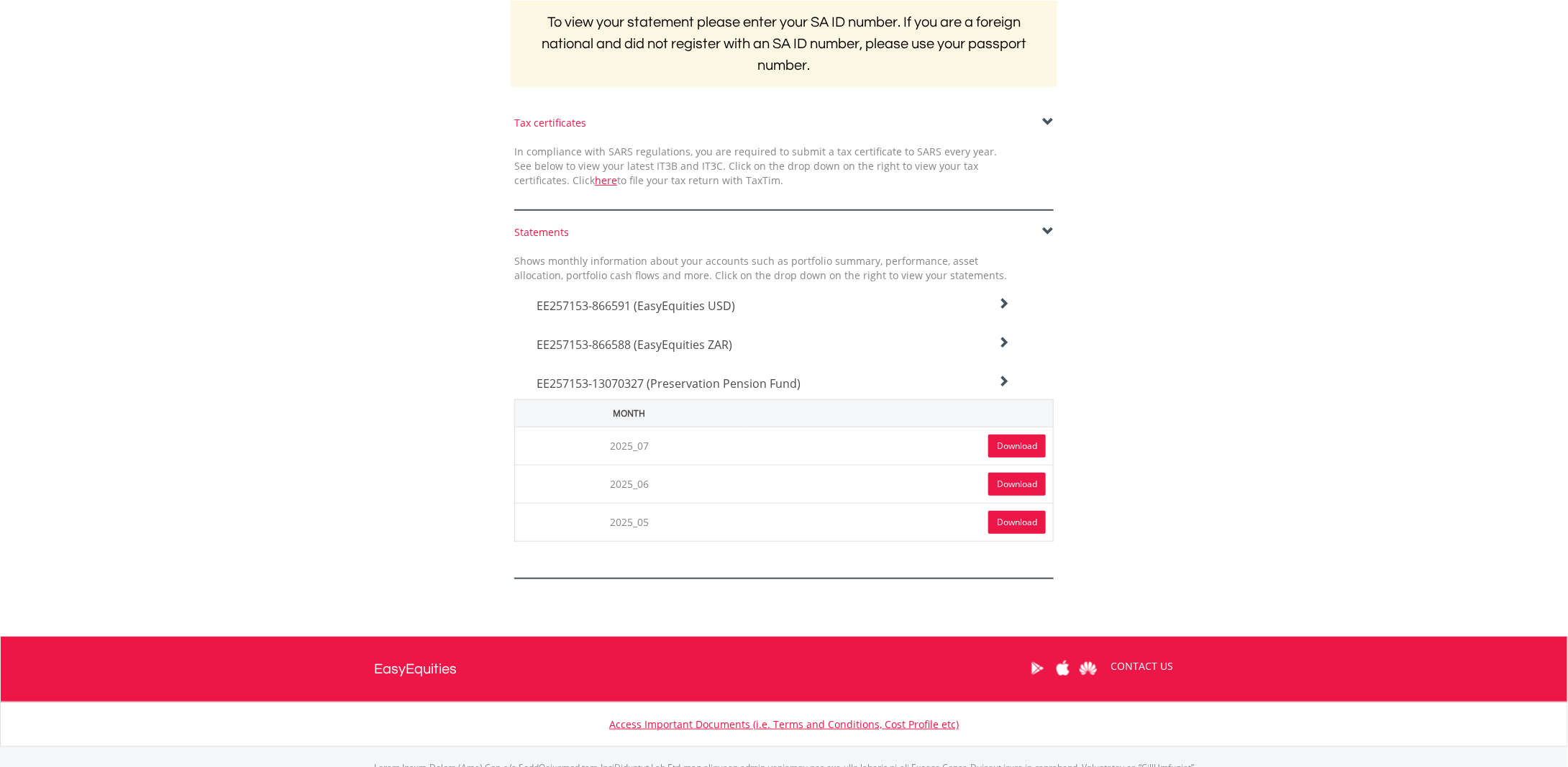
click at [1047, 226] on span at bounding box center [1048, 231] width 11 height 11
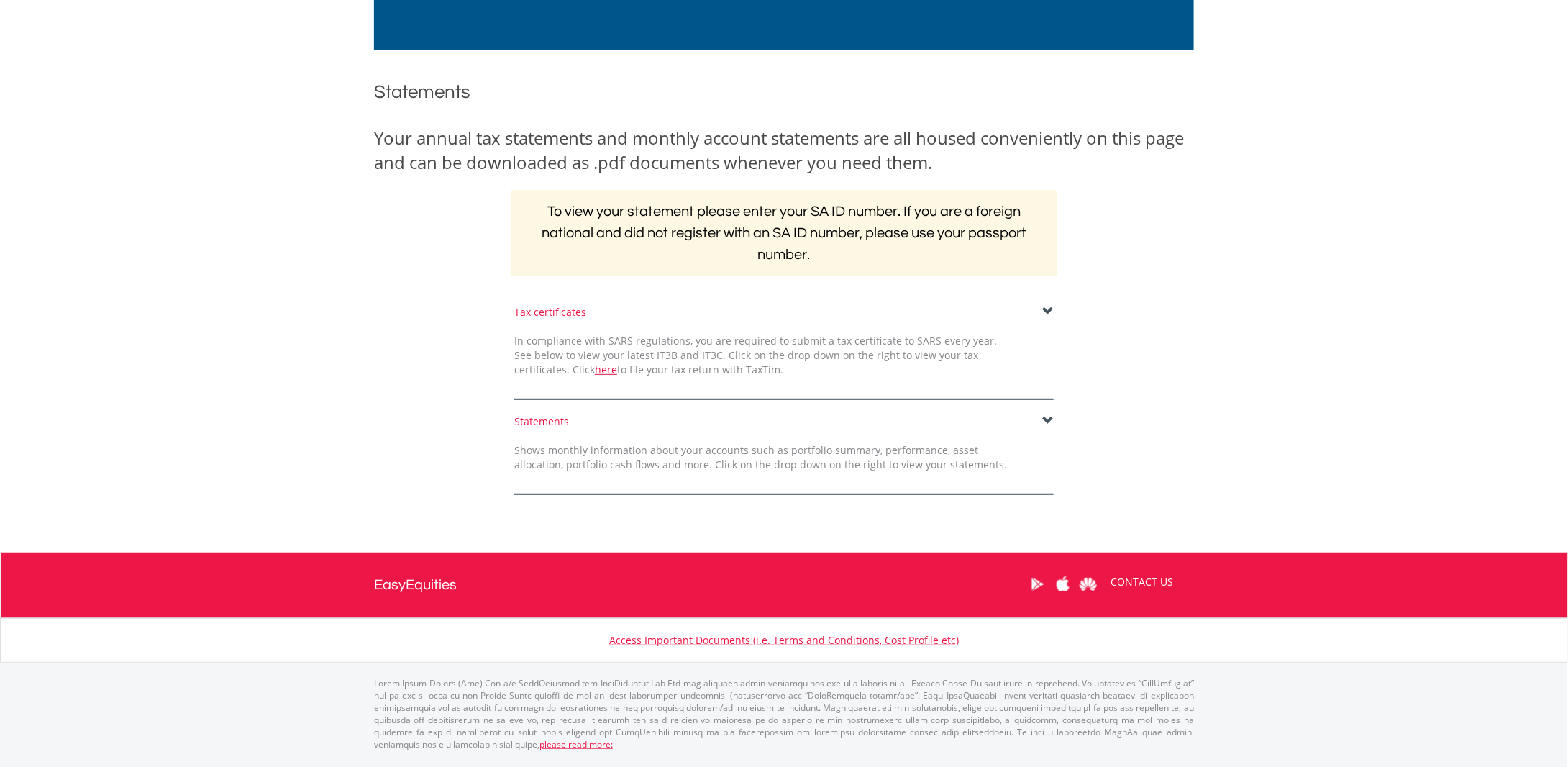
scroll to position [104, 0]
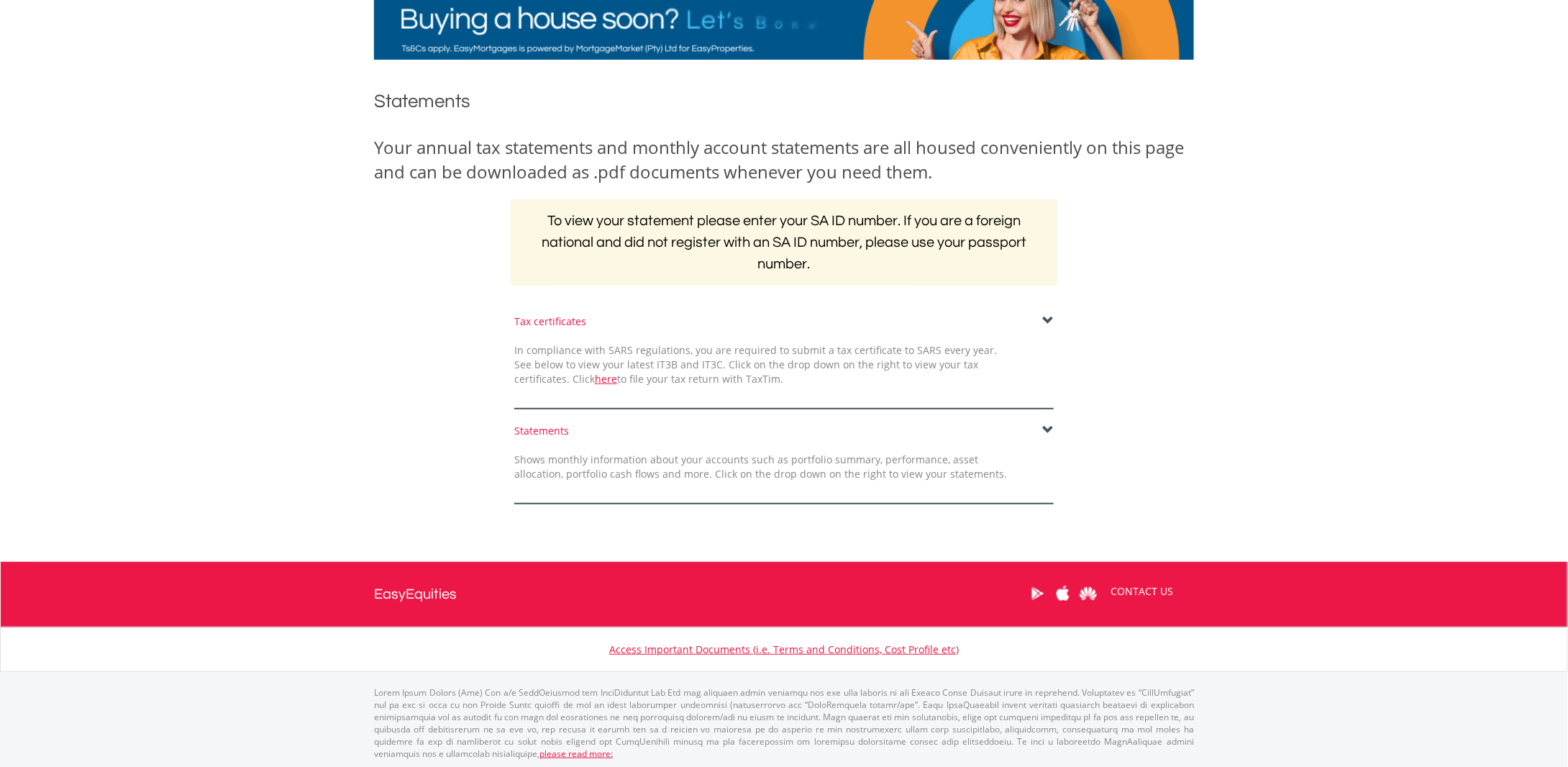
click at [1046, 315] on span at bounding box center [1048, 320] width 11 height 11
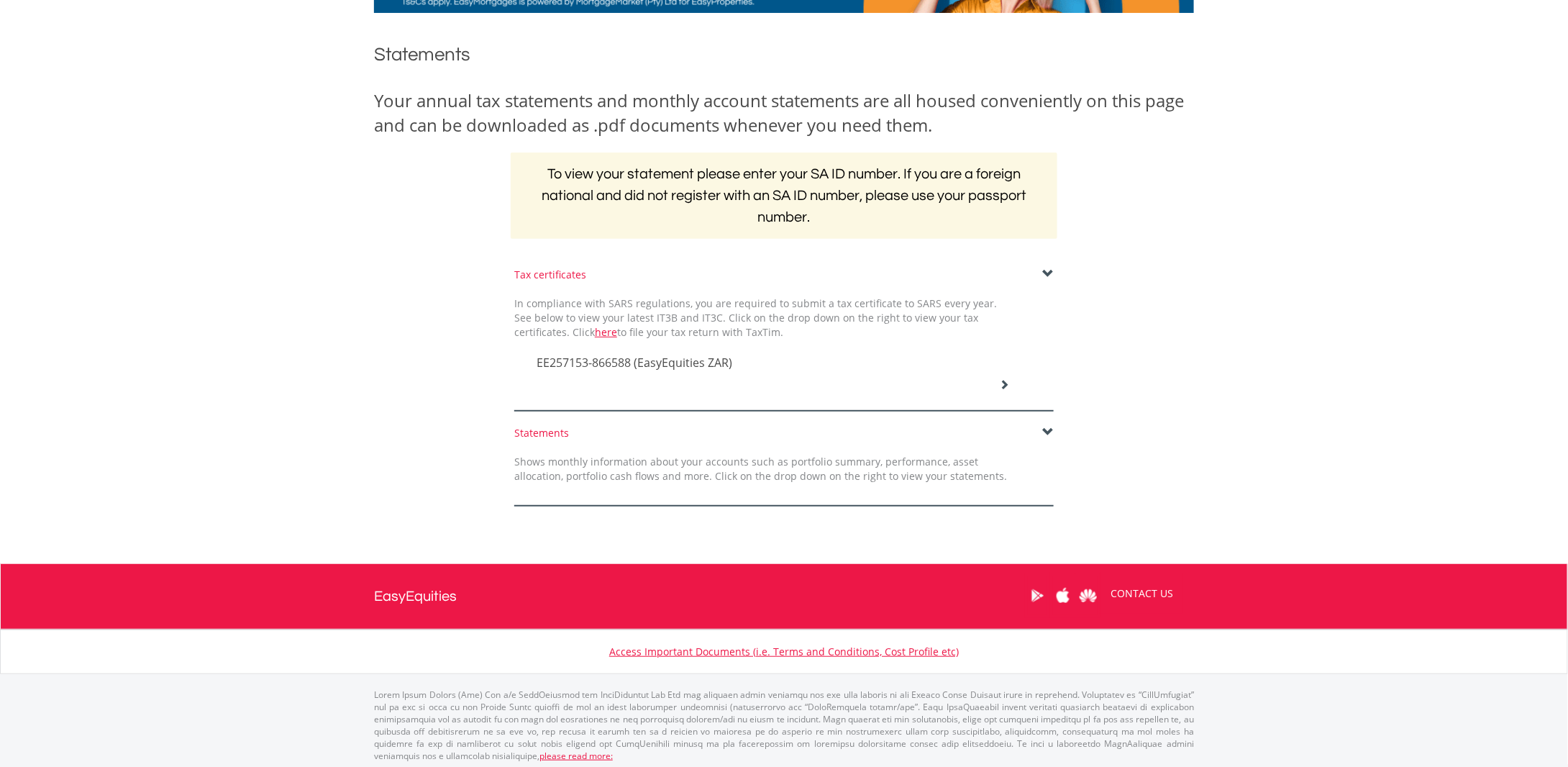
scroll to position [152, 0]
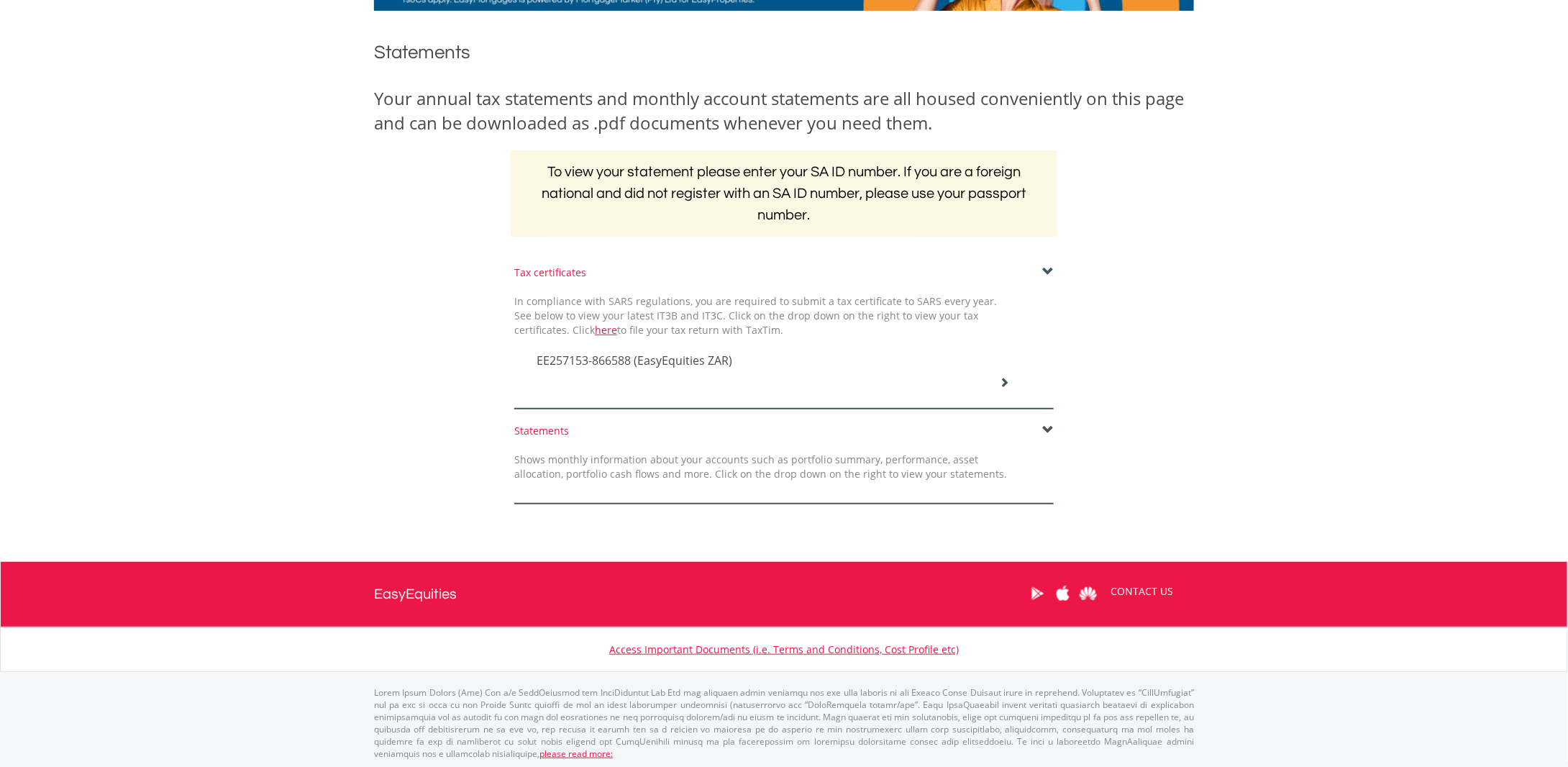
click at [1006, 382] on icon at bounding box center [1005, 382] width 10 height 10
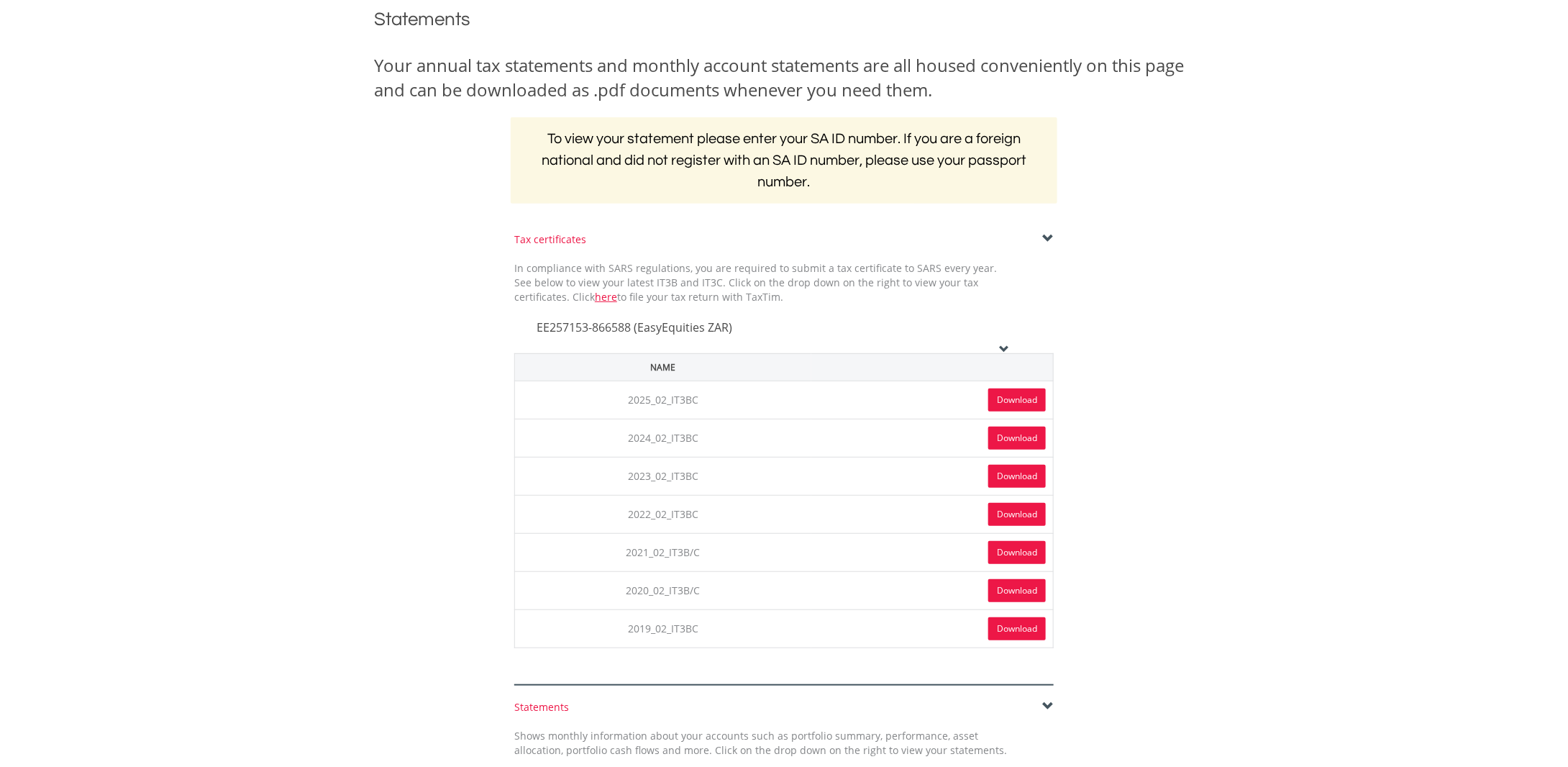
scroll to position [158, 0]
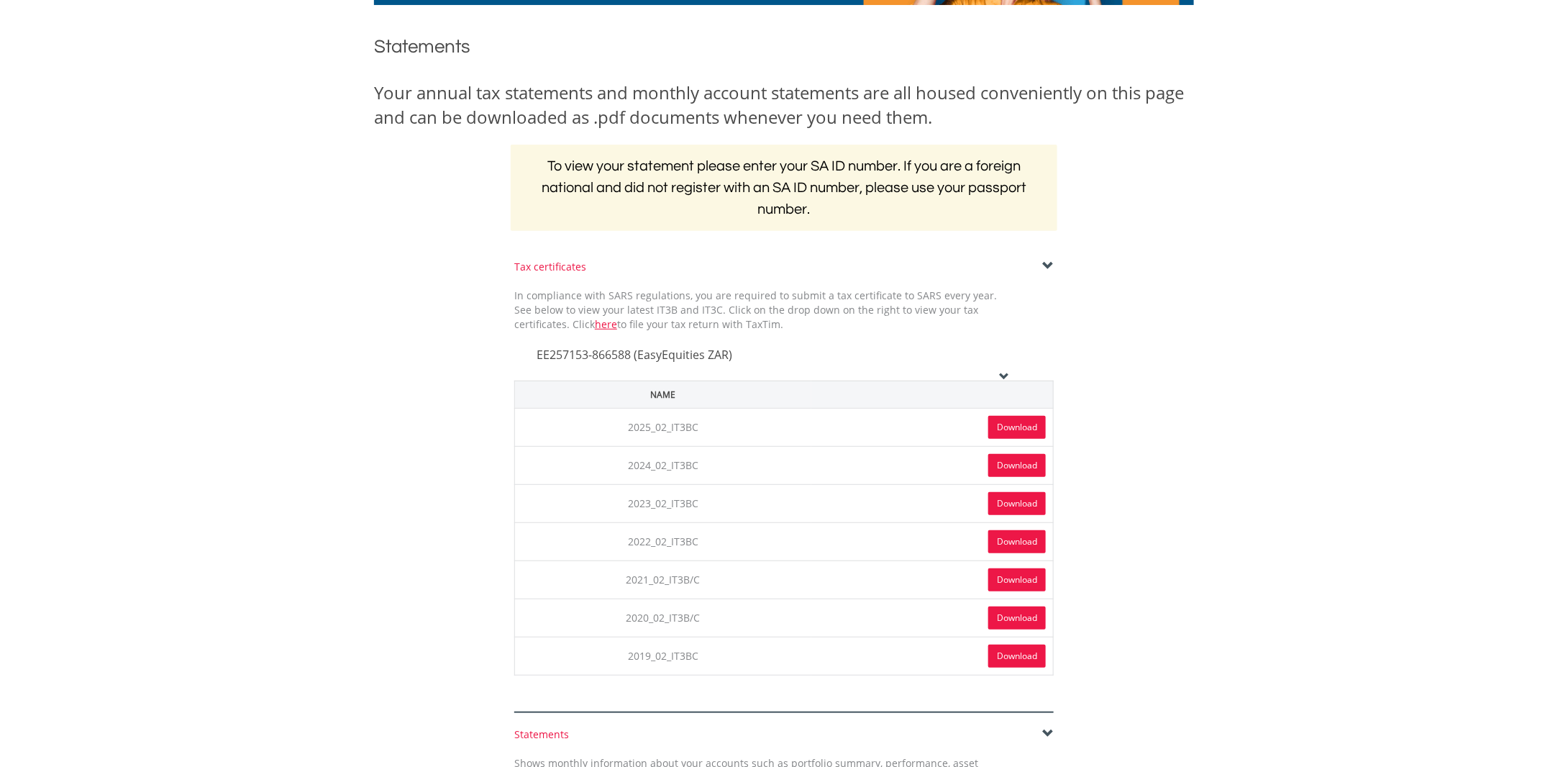
click at [1006, 425] on link "Download" at bounding box center [1017, 427] width 58 height 23
click at [595, 326] on link "here" at bounding box center [606, 324] width 22 height 14
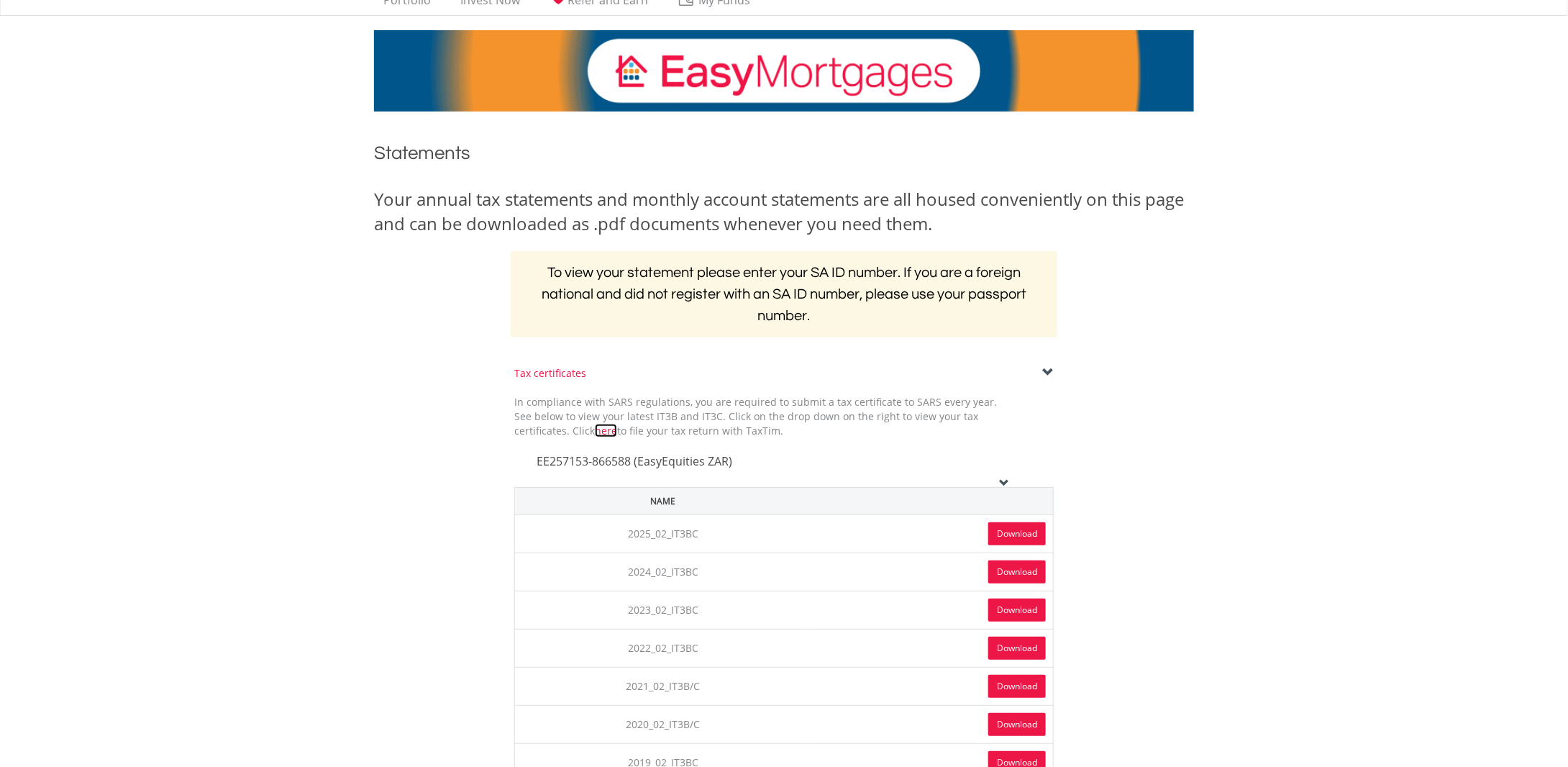
scroll to position [72, 0]
